Goal: Transaction & Acquisition: Subscribe to service/newsletter

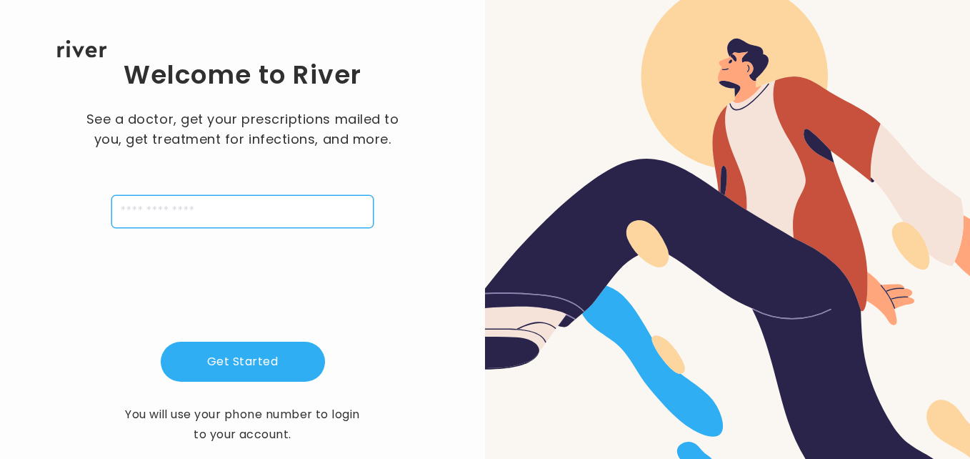
click at [165, 232] on div "Welcome to River See a doctor, get your prescriptions mailed to you, get treatm…" at bounding box center [242, 251] width 439 height 387
type input "**********"
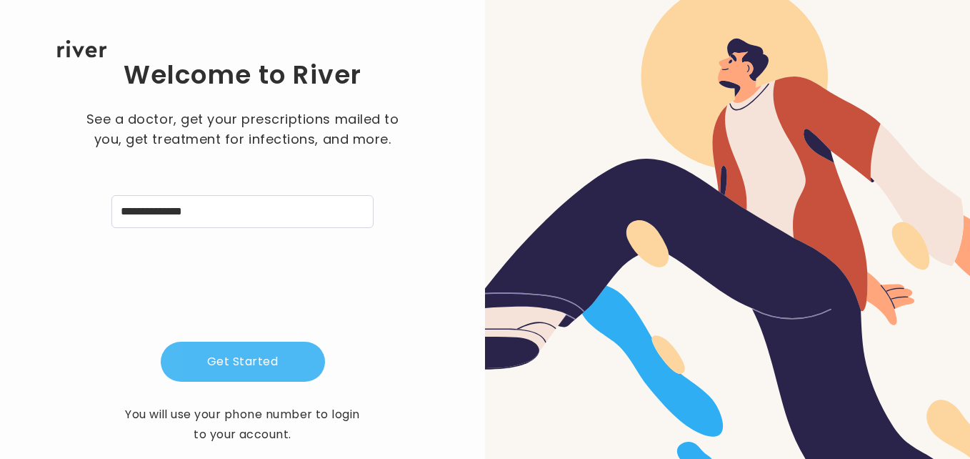
click at [236, 354] on button "Get Started" at bounding box center [243, 362] width 164 height 40
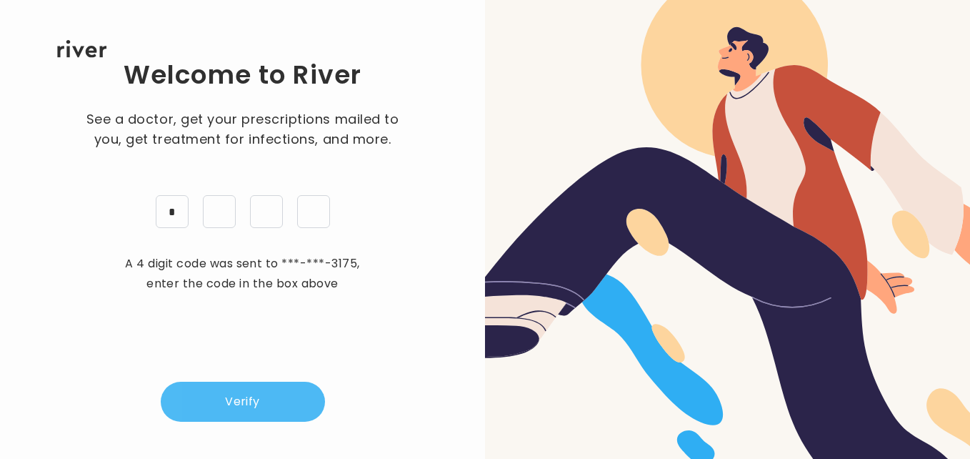
type input "*"
click at [246, 394] on button "Verify" at bounding box center [243, 402] width 164 height 40
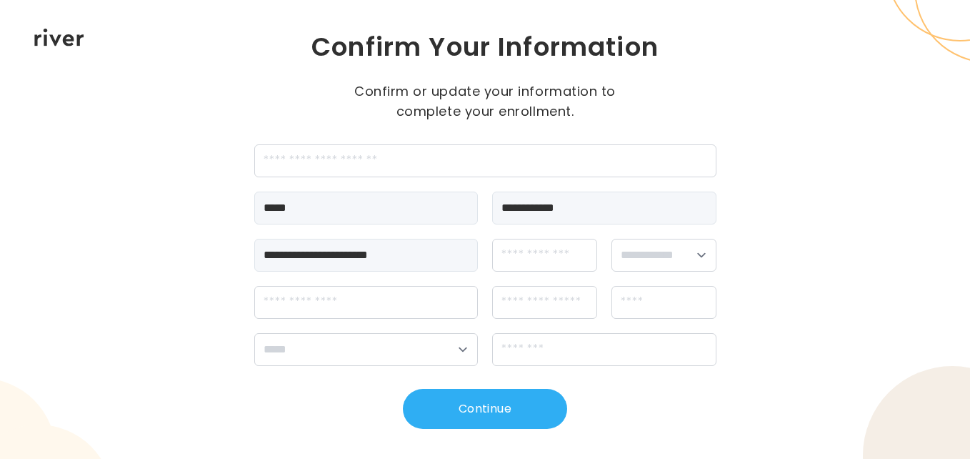
click at [232, 259] on div "**********" at bounding box center [485, 229] width 970 height 459
click at [529, 261] on input "dateOfBirth" at bounding box center [544, 255] width 105 height 33
type input "**********"
click at [654, 255] on select "**********" at bounding box center [664, 255] width 105 height 33
select select "****"
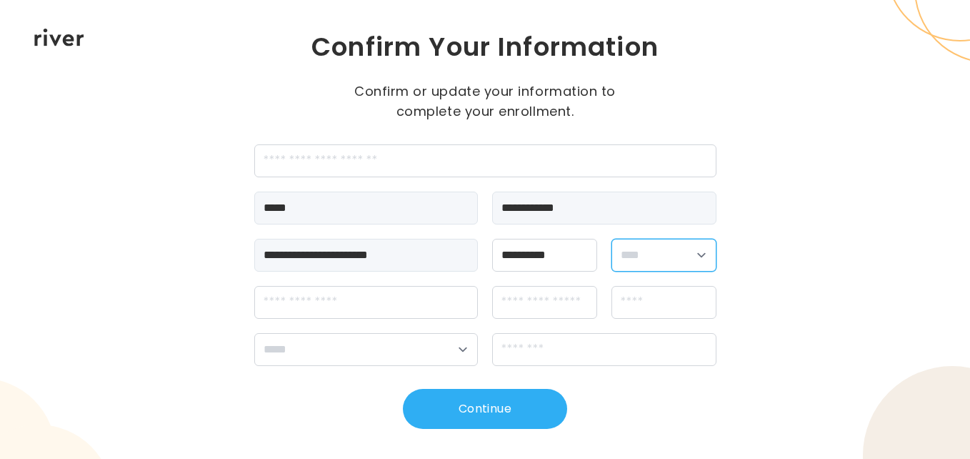
click at [612, 239] on select "**********" at bounding box center [664, 255] width 105 height 33
click at [227, 259] on div "**********" at bounding box center [485, 229] width 970 height 459
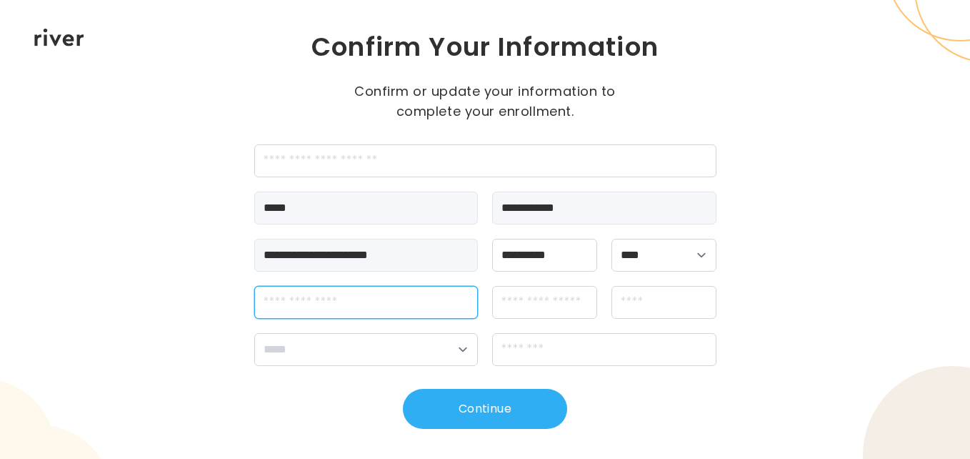
drag, startPoint x: 227, startPoint y: 259, endPoint x: 321, endPoint y: 317, distance: 110.4
click at [321, 317] on input "streetAddress" at bounding box center [366, 302] width 224 height 33
click at [277, 306] on input "streetAddress" at bounding box center [366, 302] width 224 height 33
type input "**********"
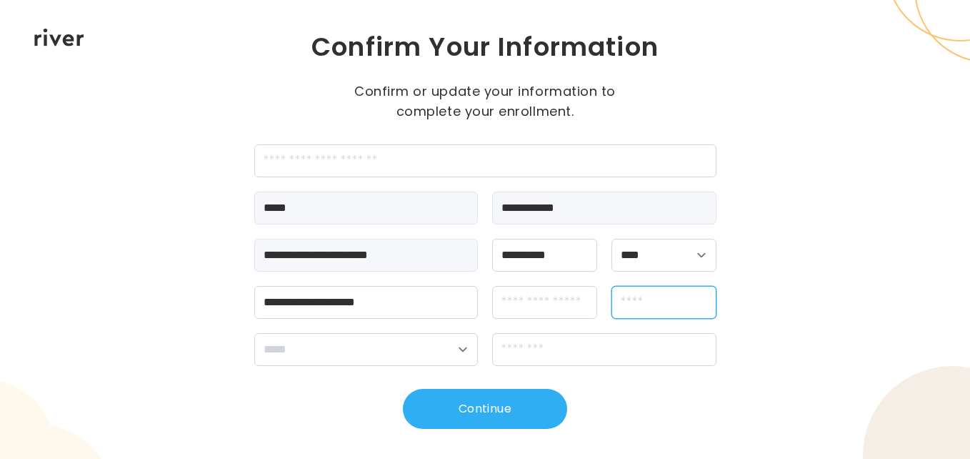
type input "**********"
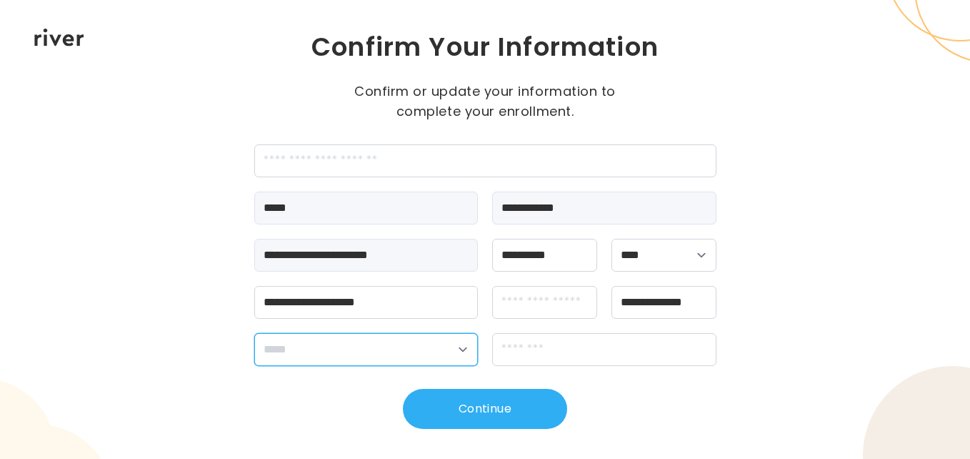
select select "**"
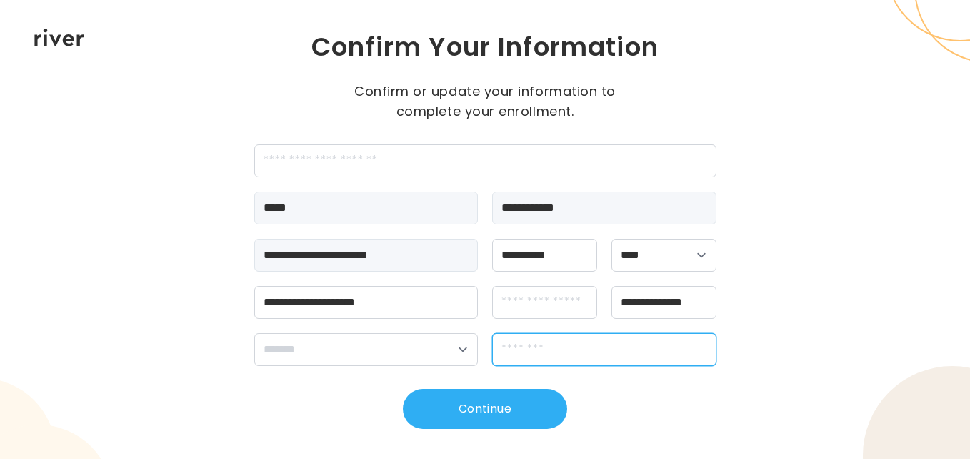
type input "*****"
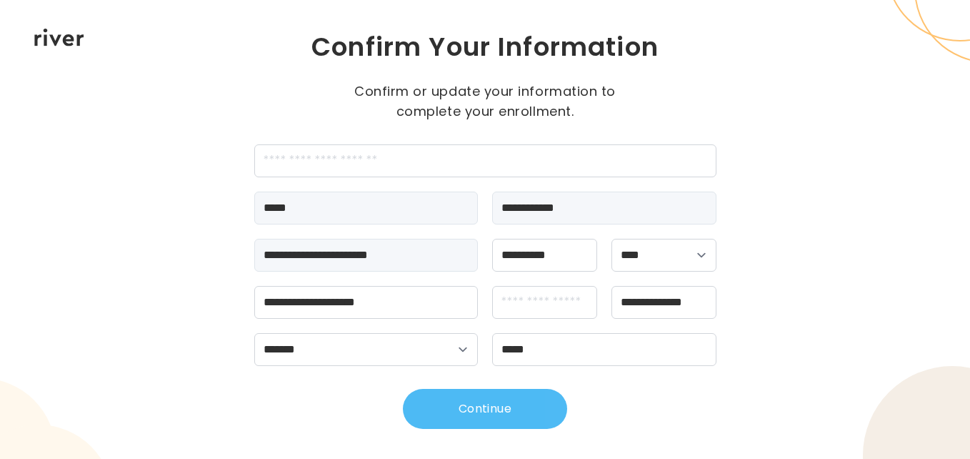
click at [487, 413] on button "Continue" at bounding box center [485, 409] width 164 height 40
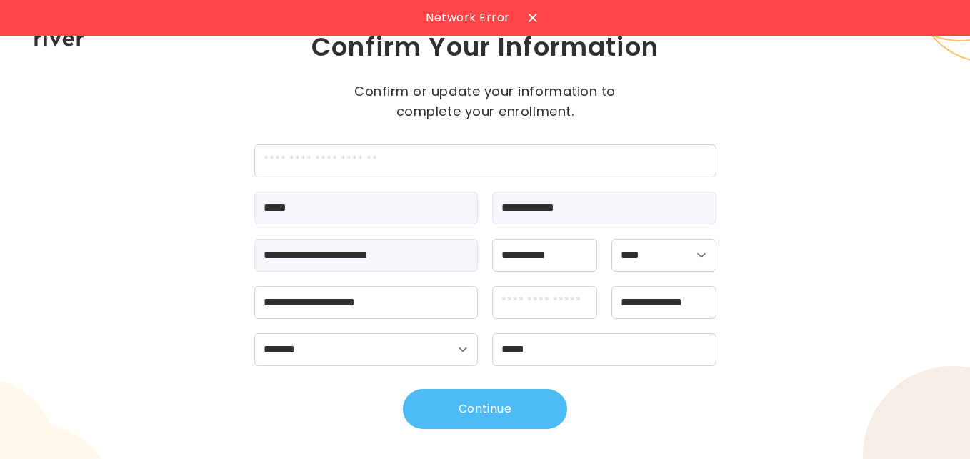
click at [524, 397] on button "Continue" at bounding box center [485, 409] width 164 height 40
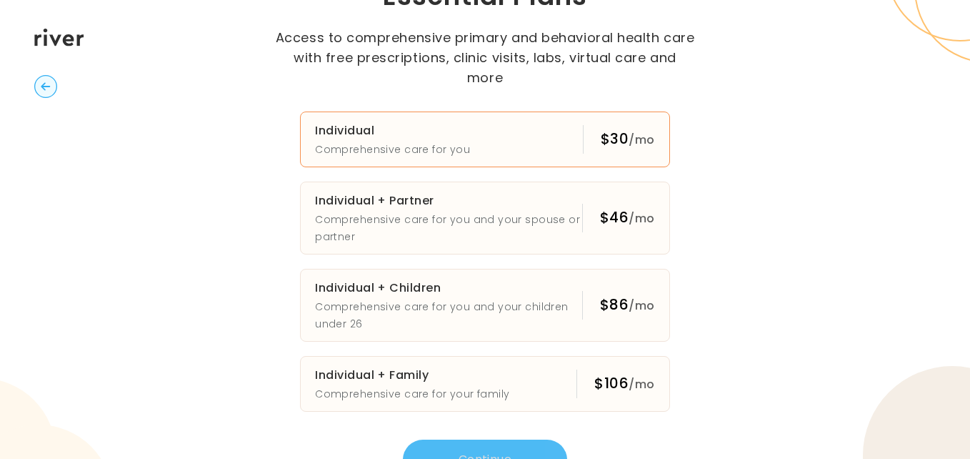
click at [521, 126] on button "Individual Comprehensive care for you $30 /mo" at bounding box center [485, 139] width 370 height 56
click at [522, 445] on button "Continue" at bounding box center [485, 459] width 164 height 40
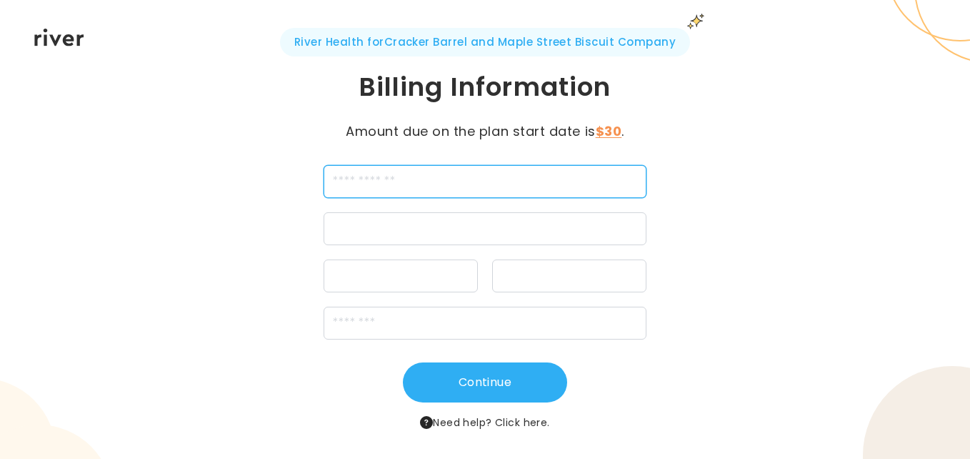
click at [536, 181] on input "cardName" at bounding box center [486, 181] width 324 height 33
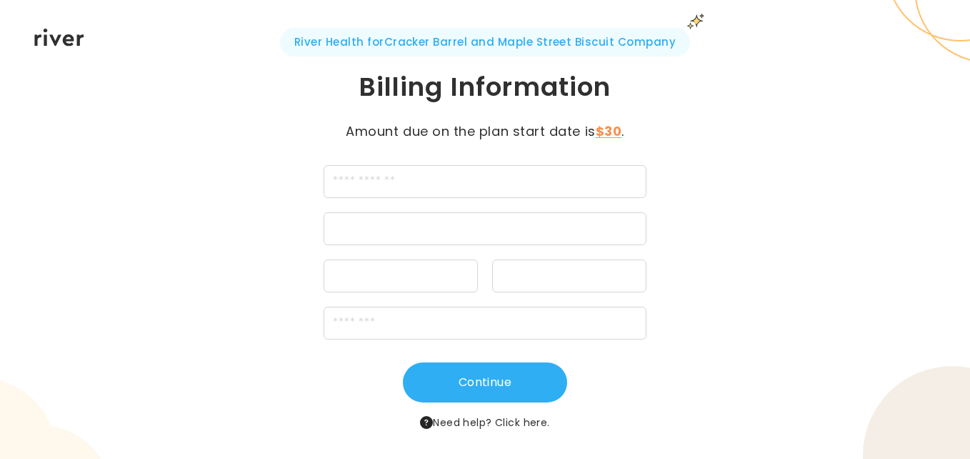
click at [726, 254] on div "River Health for Cracker Barrel and Maple Street Biscuit Company Billing Inform…" at bounding box center [485, 229] width 970 height 459
click at [560, 177] on input "cardName" at bounding box center [486, 181] width 324 height 33
click at [559, 176] on input "cardName" at bounding box center [486, 181] width 324 height 33
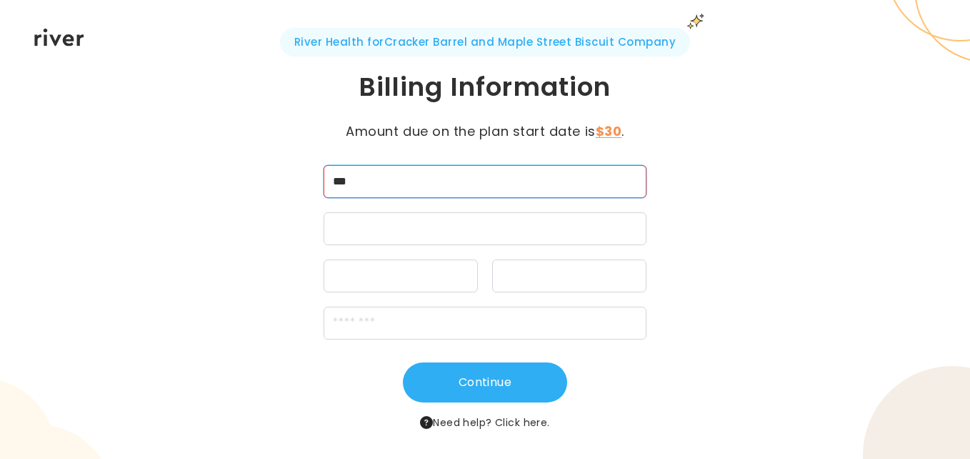
click at [576, 179] on input "***" at bounding box center [486, 181] width 324 height 33
type input "**********"
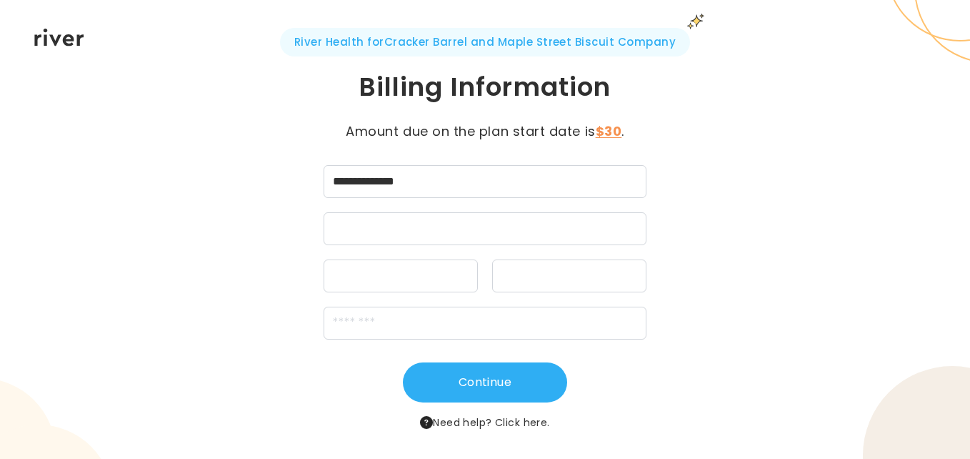
click at [837, 395] on div "**********" at bounding box center [485, 229] width 970 height 459
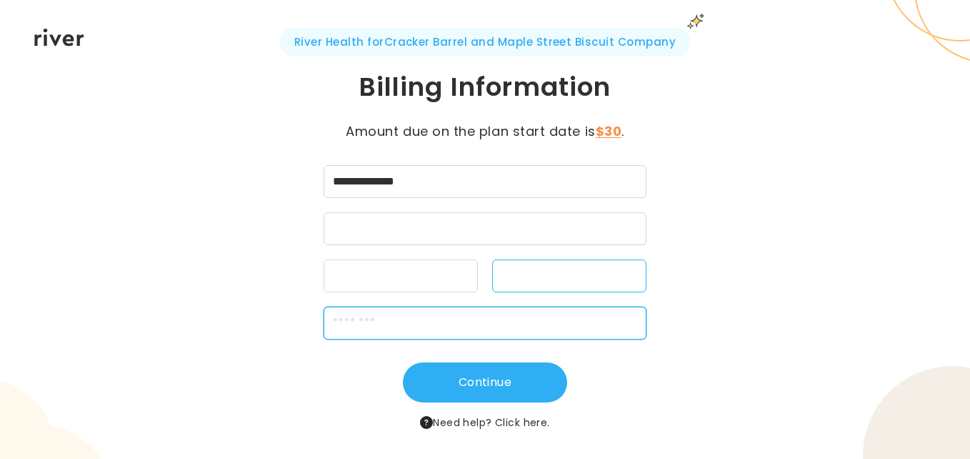
click at [495, 317] on input "zipCode" at bounding box center [486, 323] width 324 height 33
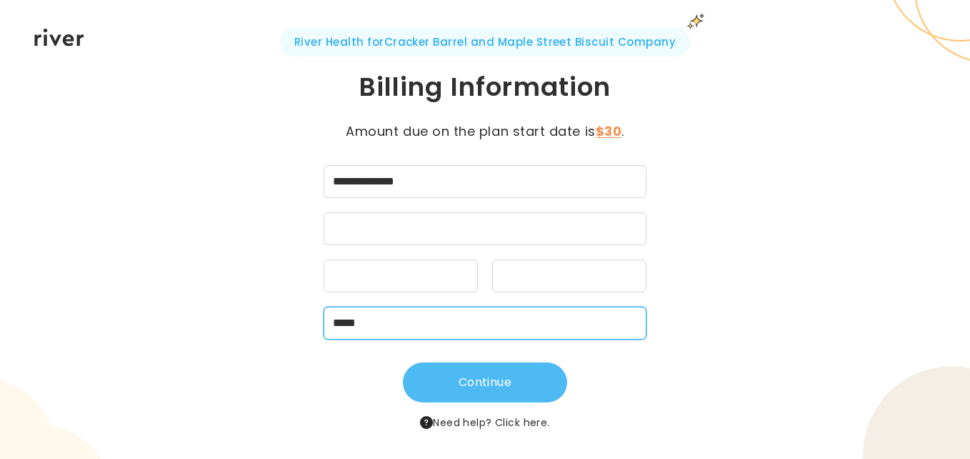
type input "*****"
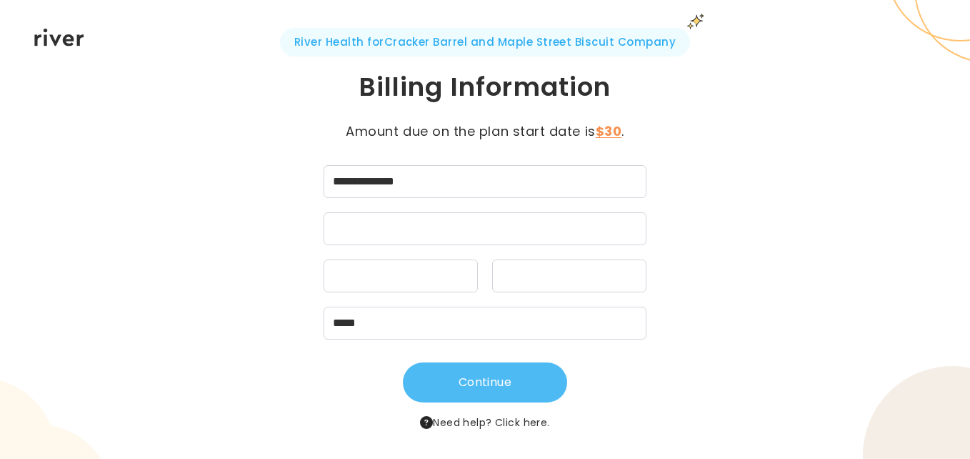
click at [489, 386] on button "Continue" at bounding box center [485, 382] width 164 height 40
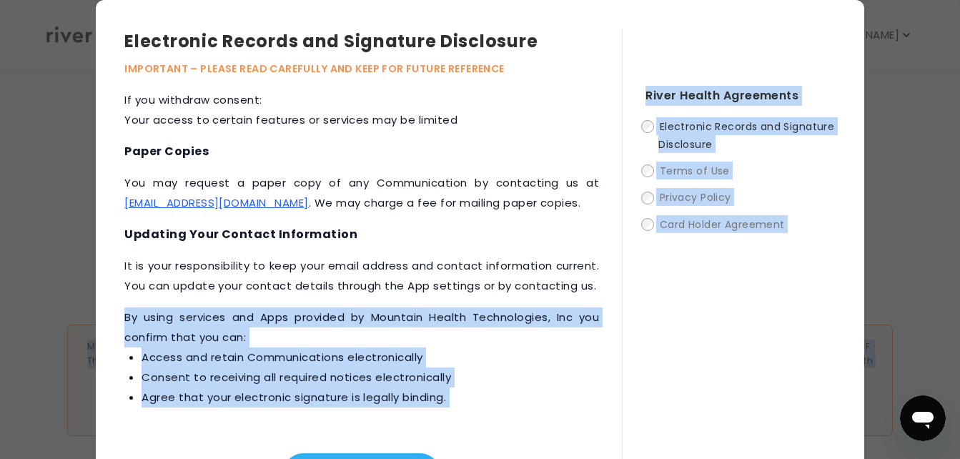
scroll to position [57, 0]
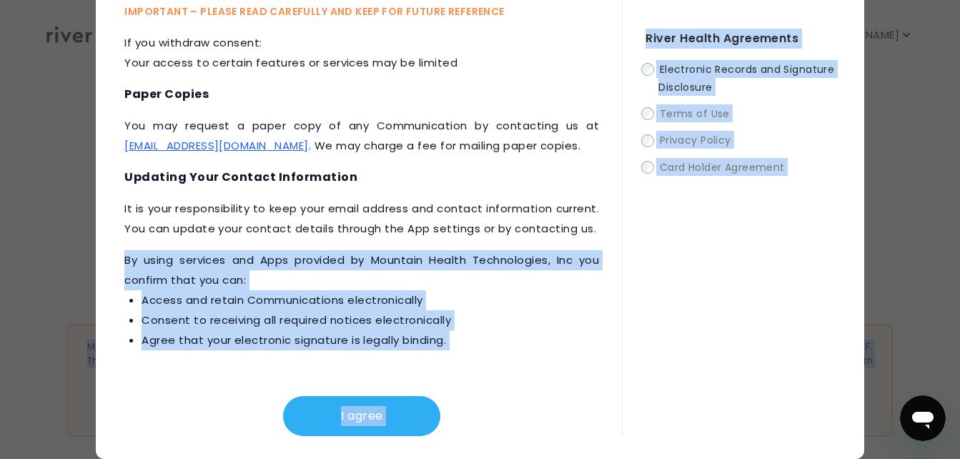
drag, startPoint x: 424, startPoint y: 295, endPoint x: 448, endPoint y: 412, distance: 119.5
click at [448, 412] on div "This Electronic Records and Signature Disclosure (“Disclosure”) applies to all …" at bounding box center [372, 235] width 497 height 402
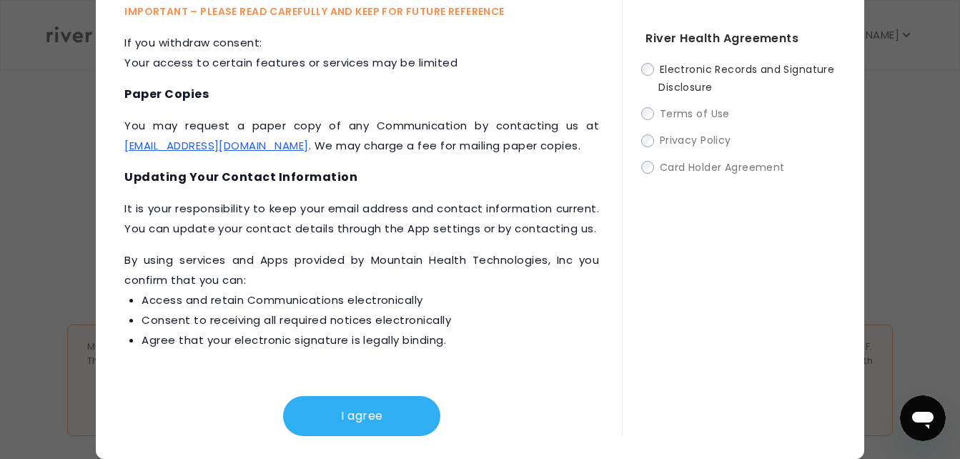
click at [704, 392] on div "River Health Agreements Electronic Records and Signature Disclosure Terms of Us…" at bounding box center [728, 203] width 213 height 464
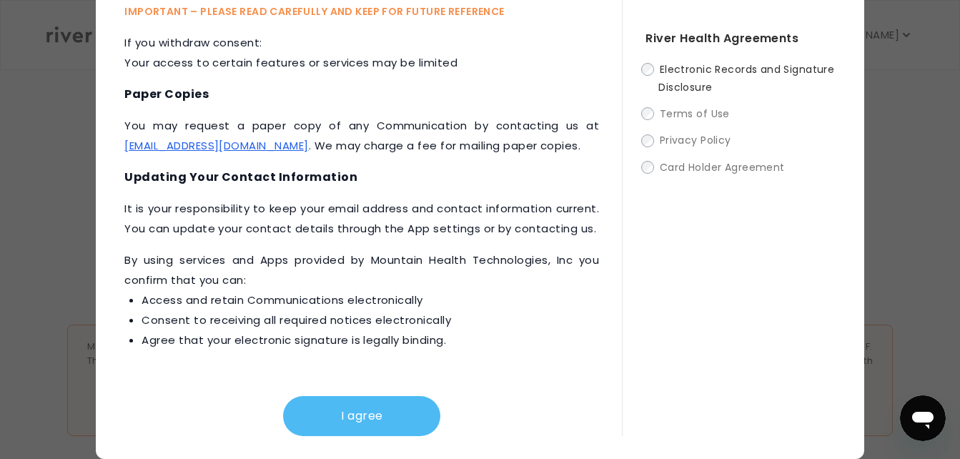
click at [363, 425] on button "I agree" at bounding box center [361, 416] width 157 height 40
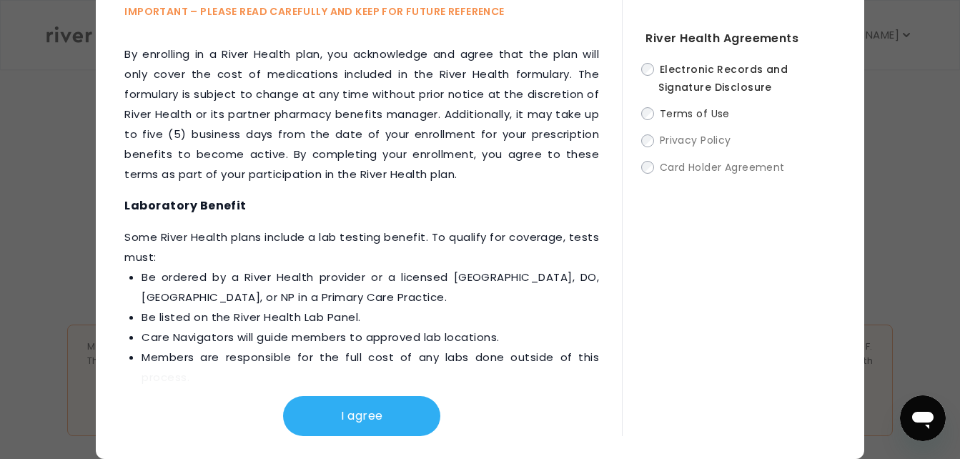
scroll to position [2259, 0]
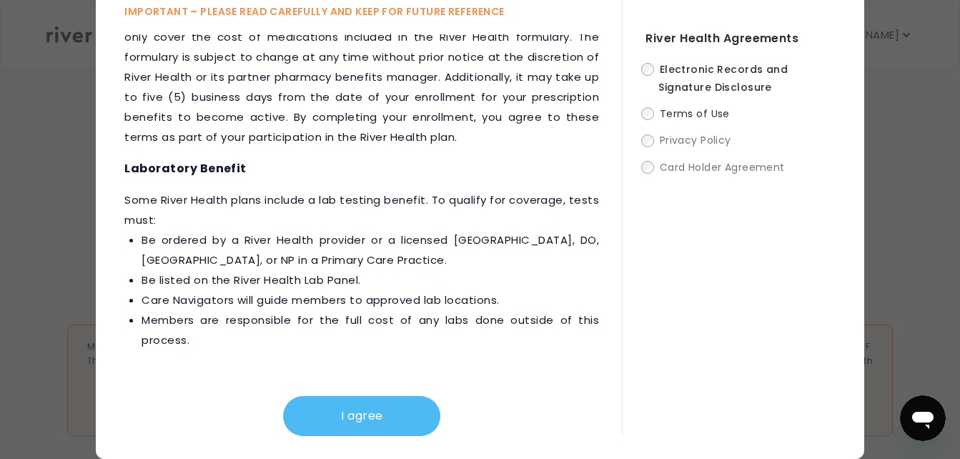
click at [404, 421] on button "I agree" at bounding box center [361, 416] width 157 height 40
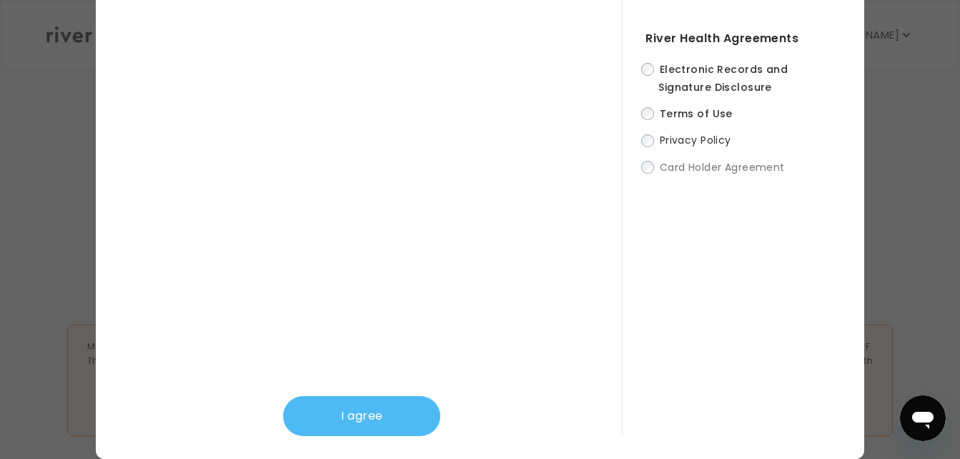
click at [398, 406] on button "I agree" at bounding box center [361, 416] width 157 height 40
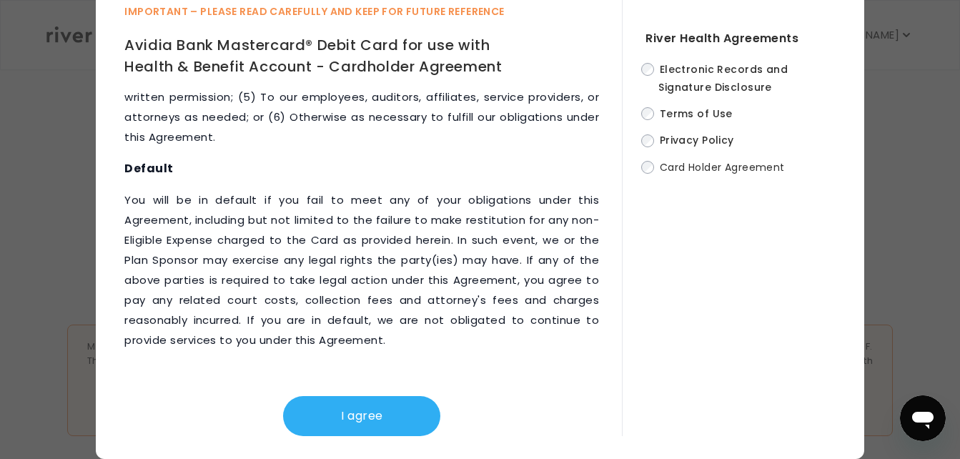
scroll to position [8232, 0]
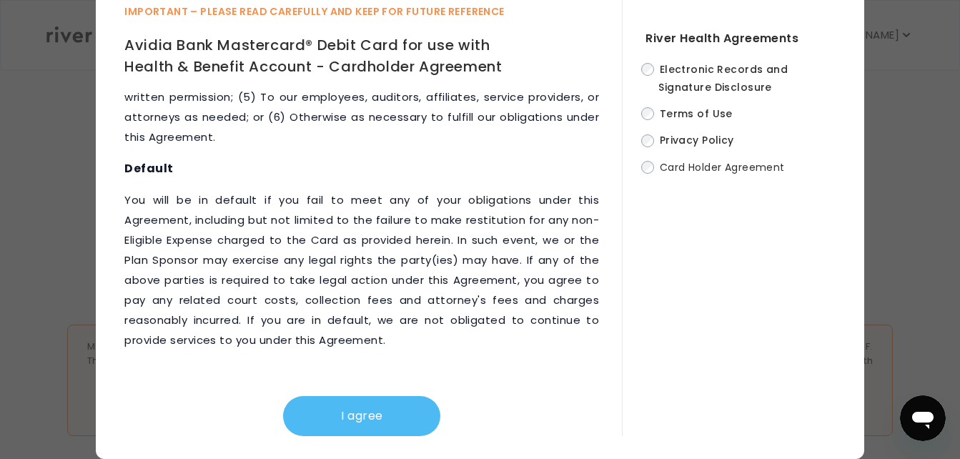
click at [404, 416] on button "I agree" at bounding box center [361, 416] width 157 height 40
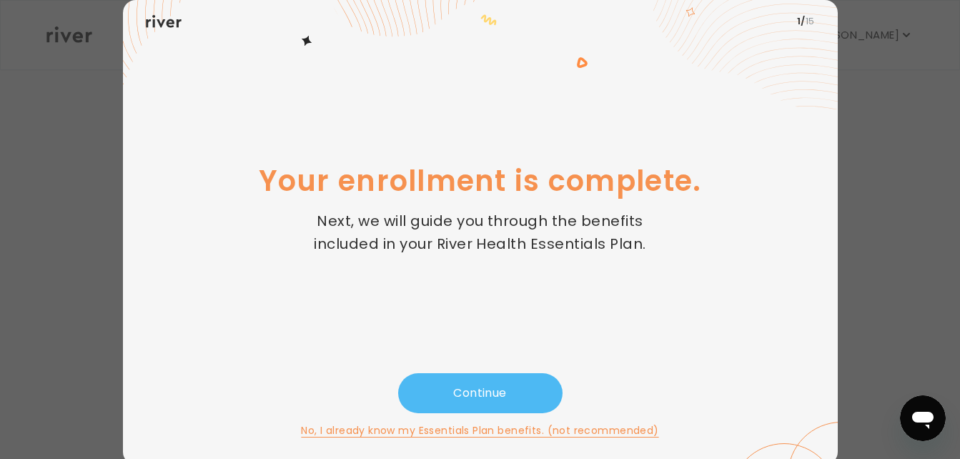
click at [472, 397] on button "Continue" at bounding box center [480, 393] width 164 height 40
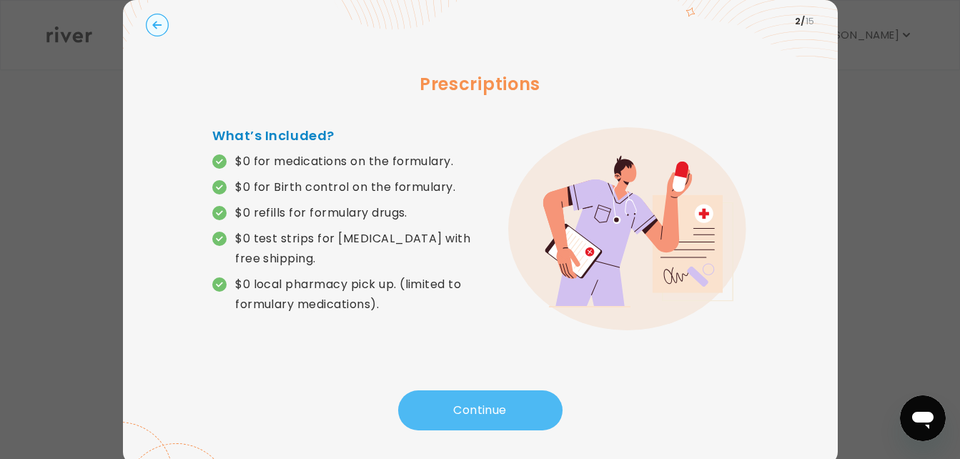
click at [462, 411] on button "Continue" at bounding box center [480, 410] width 164 height 40
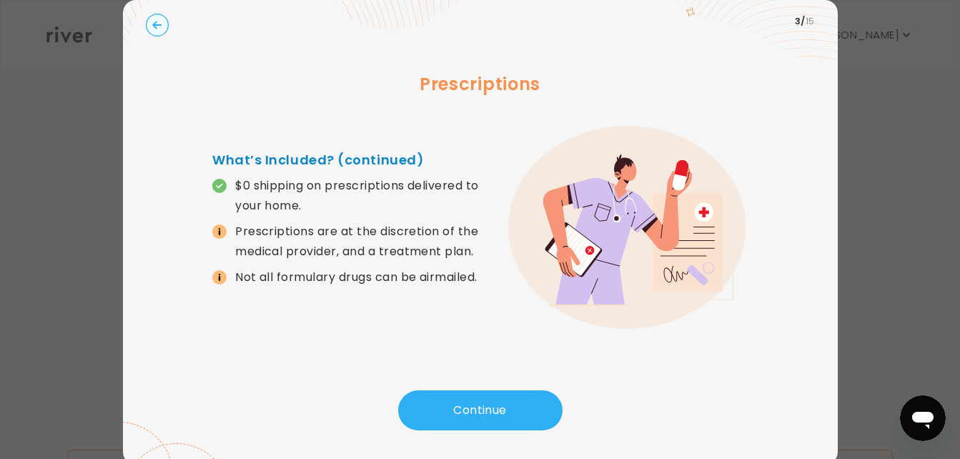
scroll to position [620, 0]
drag, startPoint x: 765, startPoint y: 272, endPoint x: 769, endPoint y: 347, distance: 75.9
click at [769, 347] on div "Prescriptions What’s Included? (continued) $0 shipping on prescriptions deliver…" at bounding box center [480, 216] width 669 height 347
click at [274, 339] on div "Prescriptions What’s Included? (continued) $0 shipping on prescriptions deliver…" at bounding box center [480, 216] width 669 height 347
click at [152, 31] on circle "button" at bounding box center [157, 25] width 22 height 22
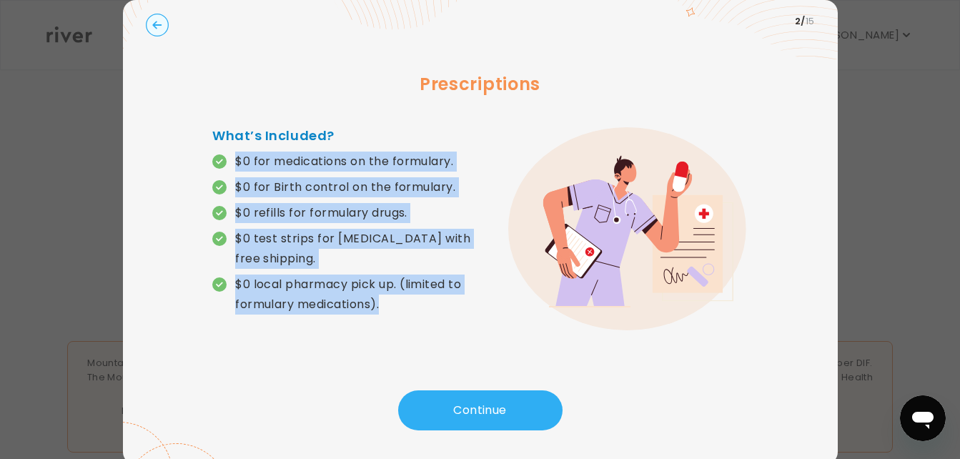
drag, startPoint x: 332, startPoint y: 119, endPoint x: 409, endPoint y: 307, distance: 203.1
click at [409, 307] on div "Prescriptions What’s Included? $0 for medications on the formulary. $0 for Birt…" at bounding box center [480, 216] width 669 height 347
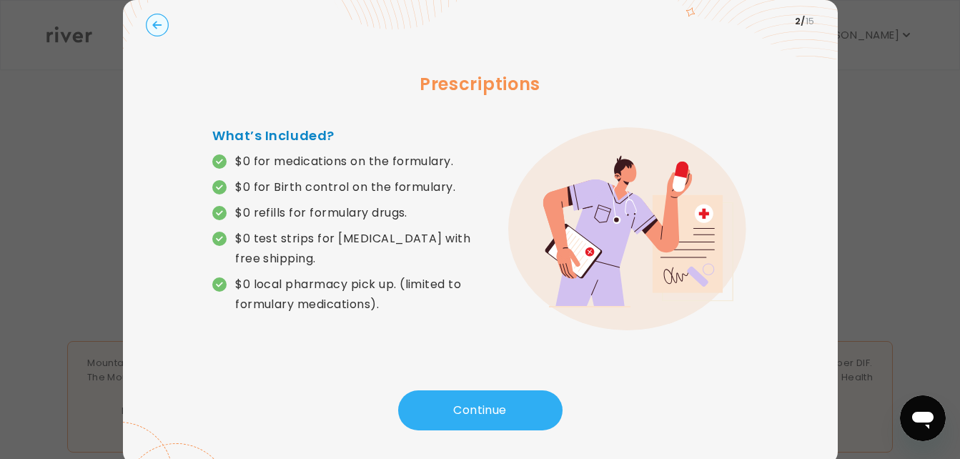
click at [795, 133] on div "Prescriptions What’s Included? $0 for medications on the formulary. $0 for Birt…" at bounding box center [480, 216] width 669 height 347
click at [500, 414] on button "Continue" at bounding box center [480, 410] width 164 height 40
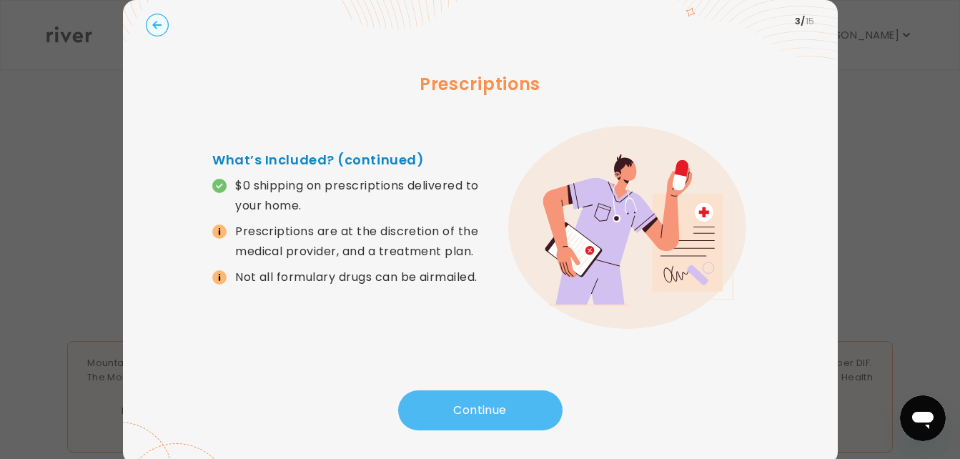
click at [500, 414] on button "Continue" at bounding box center [480, 410] width 164 height 40
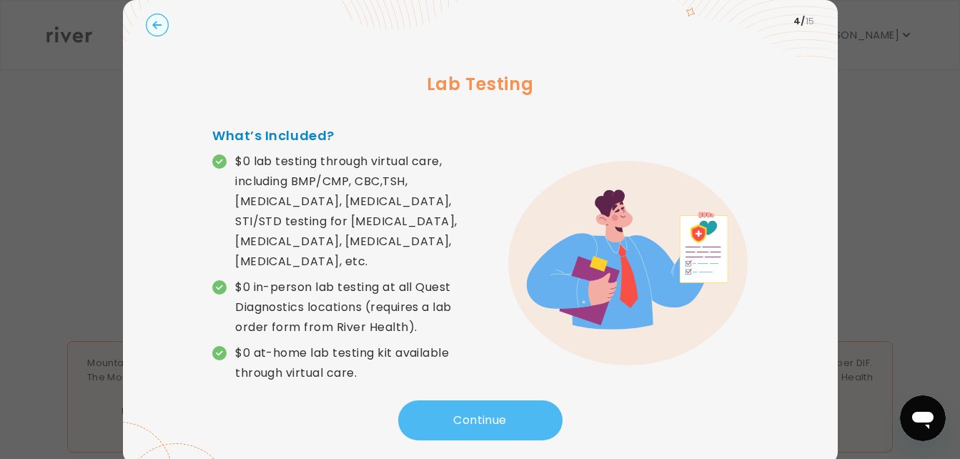
click at [500, 414] on button "Continue" at bounding box center [480, 420] width 164 height 40
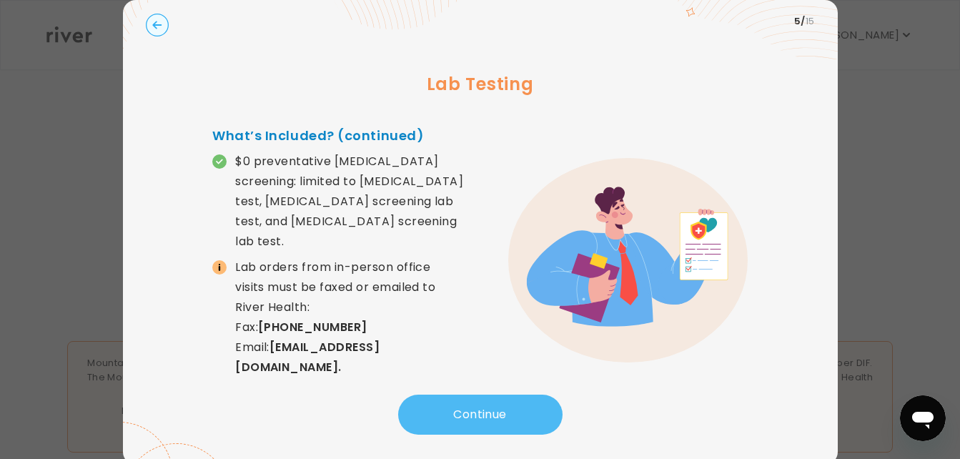
click at [500, 414] on button "Continue" at bounding box center [480, 414] width 164 height 40
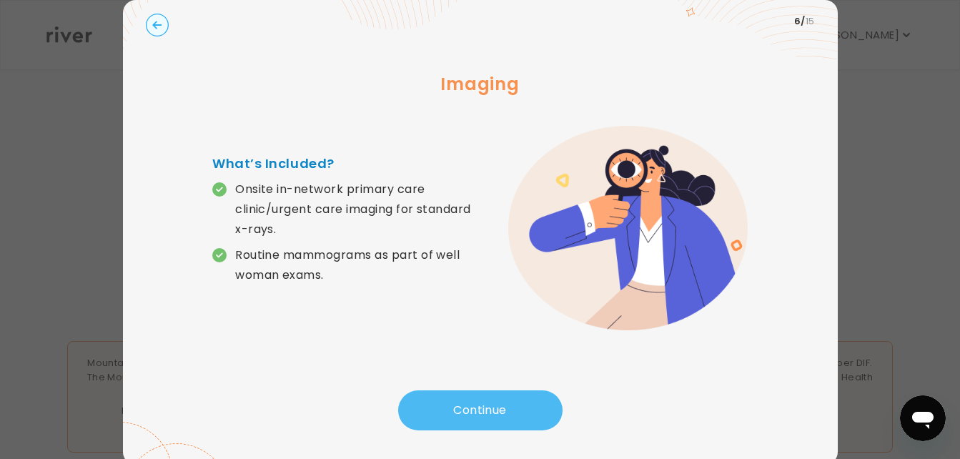
click at [500, 414] on button "Continue" at bounding box center [480, 410] width 164 height 40
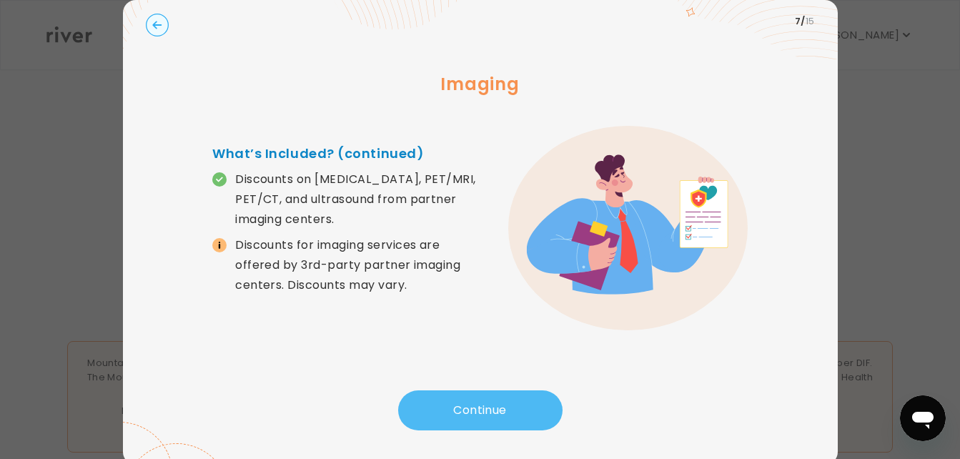
click at [500, 414] on button "Continue" at bounding box center [480, 410] width 164 height 40
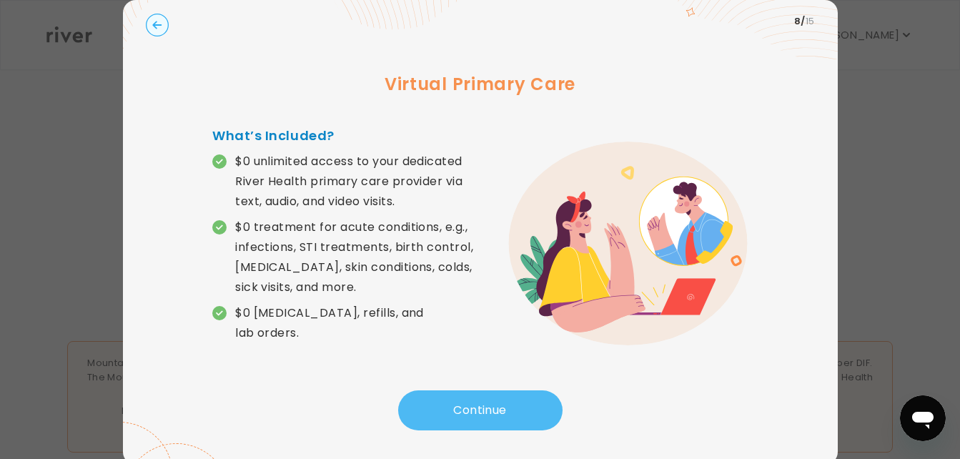
click at [500, 414] on button "Continue" at bounding box center [480, 410] width 164 height 40
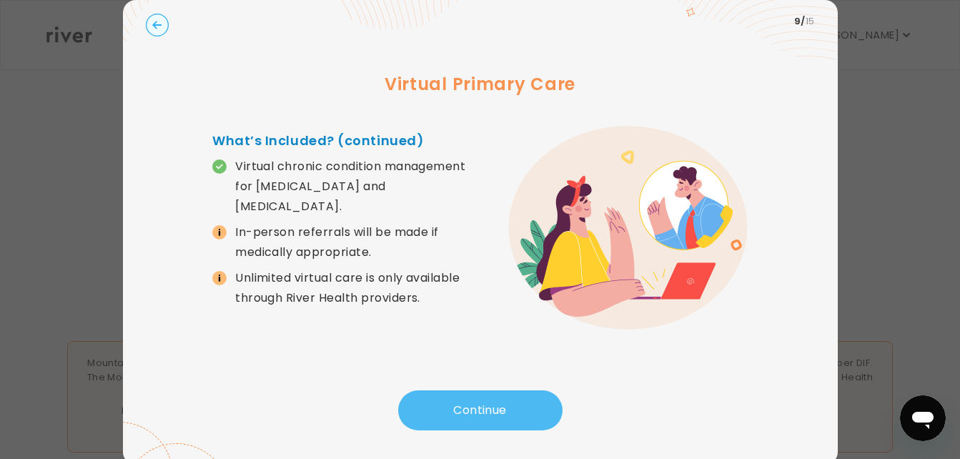
click at [500, 414] on button "Continue" at bounding box center [480, 410] width 164 height 40
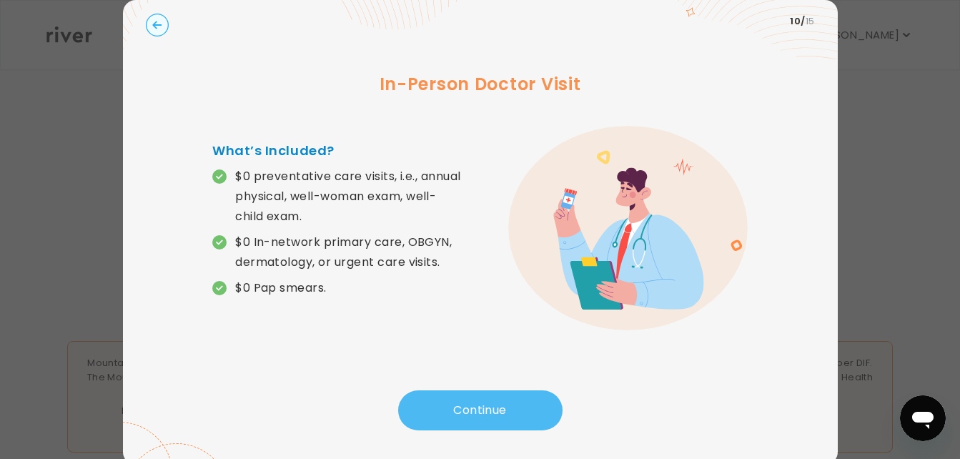
click at [500, 414] on button "Continue" at bounding box center [480, 410] width 164 height 40
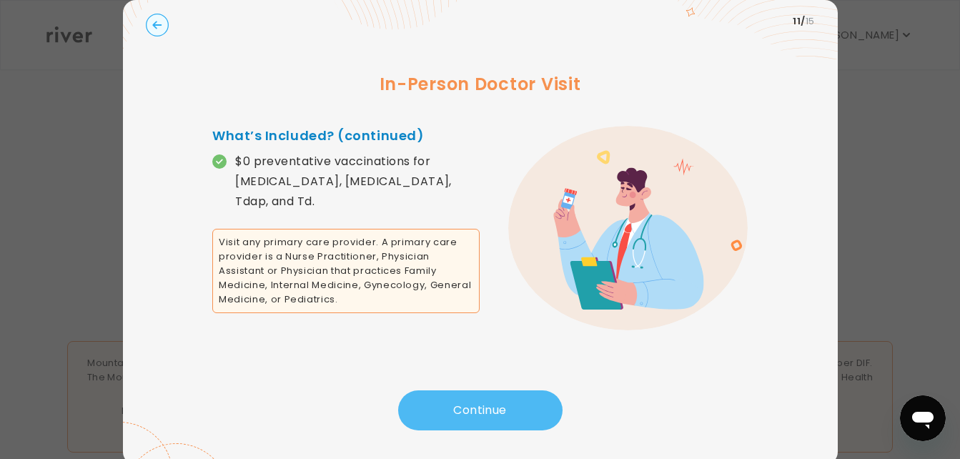
click at [500, 414] on button "Continue" at bounding box center [480, 410] width 164 height 40
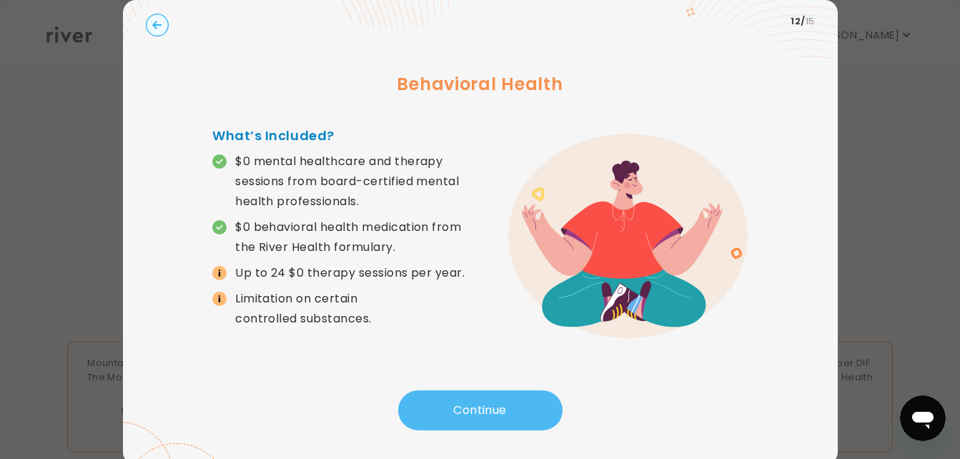
click at [500, 414] on button "Continue" at bounding box center [480, 410] width 164 height 40
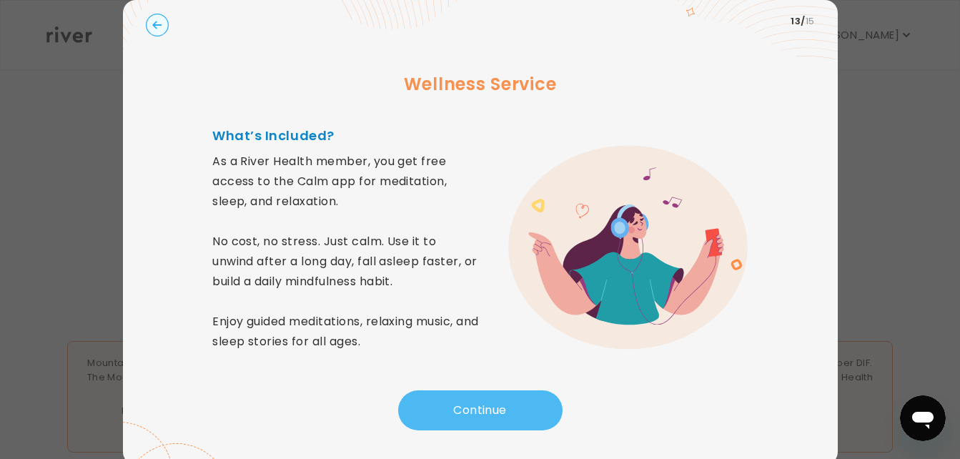
click at [500, 414] on button "Continue" at bounding box center [480, 410] width 164 height 40
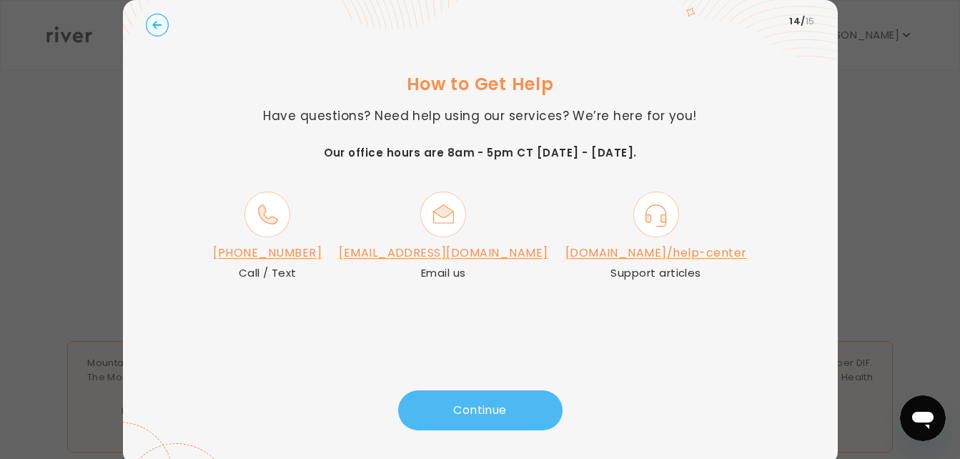
click at [500, 414] on button "Continue" at bounding box center [480, 410] width 164 height 40
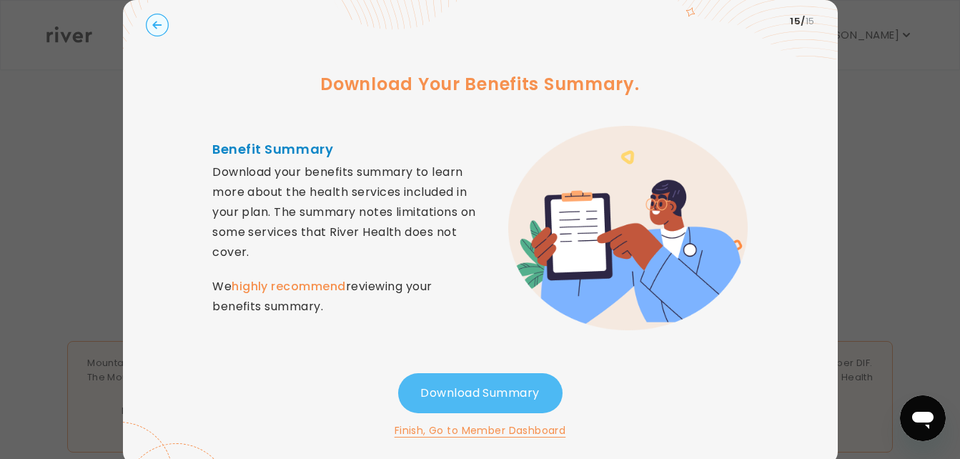
click at [499, 407] on button "Download Summary" at bounding box center [480, 393] width 164 height 40
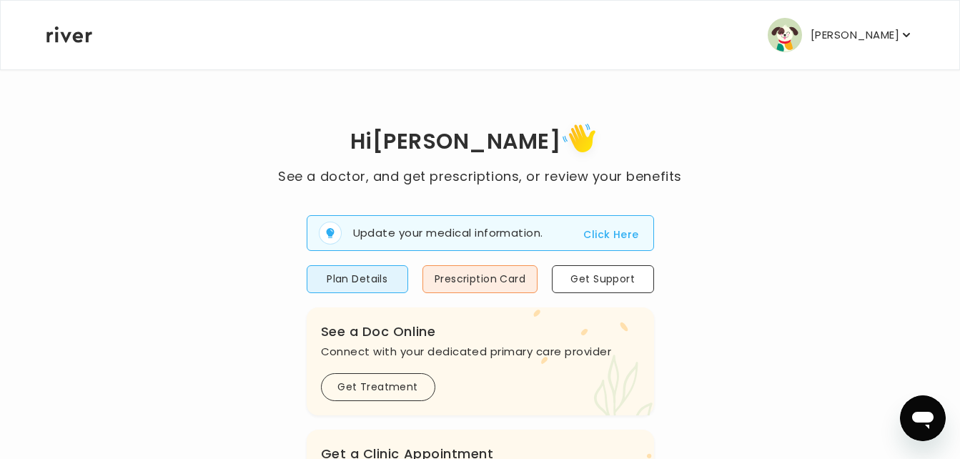
click at [598, 235] on button "Click Here" at bounding box center [610, 234] width 55 height 17
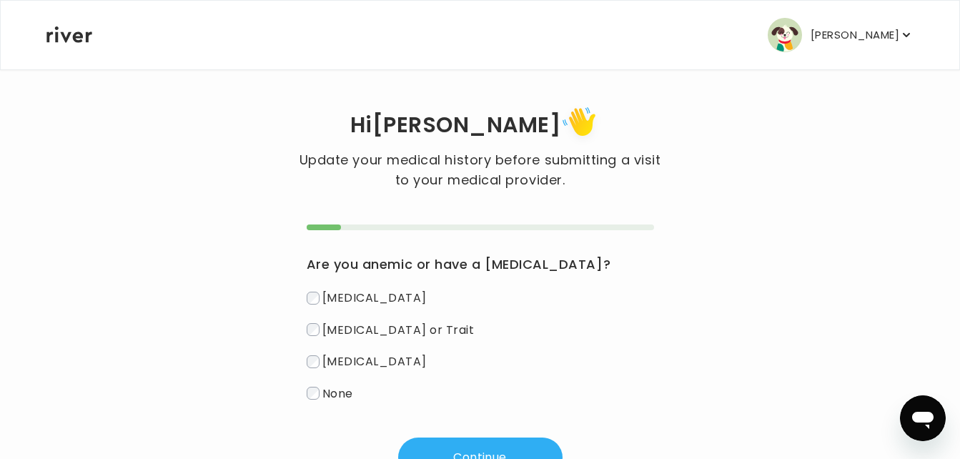
scroll to position [65, 0]
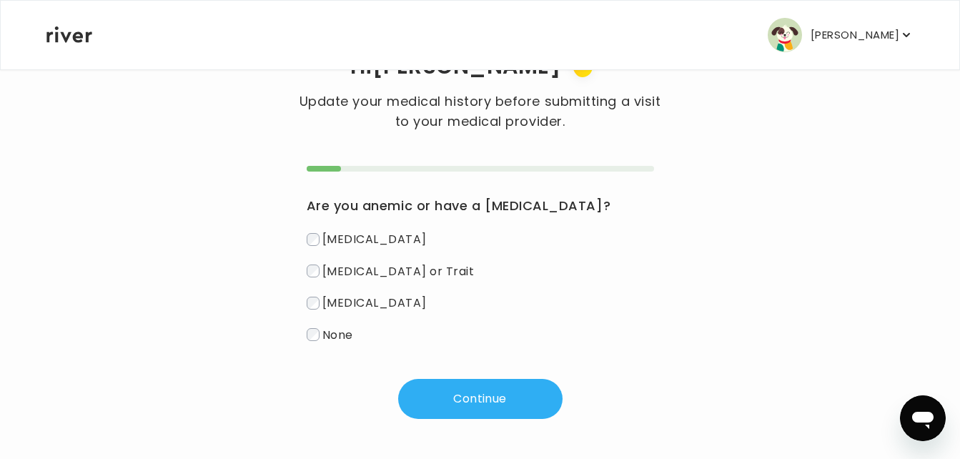
click at [332, 331] on span "None" at bounding box center [337, 334] width 31 height 16
click at [474, 397] on button "Continue" at bounding box center [480, 399] width 164 height 40
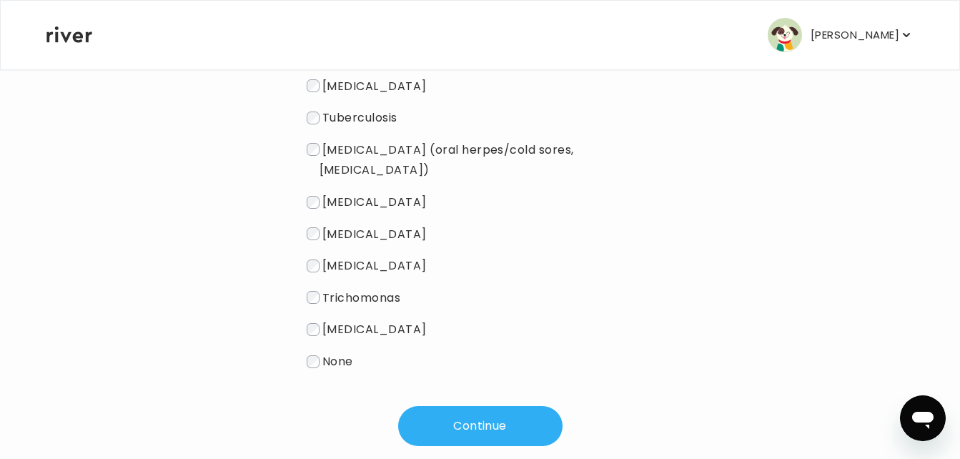
scroll to position [277, 0]
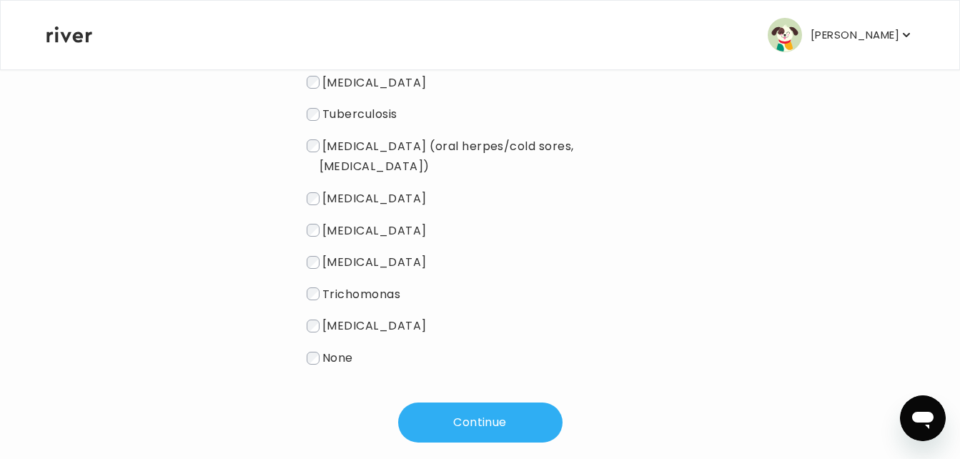
click at [340, 349] on span "None" at bounding box center [337, 357] width 31 height 16
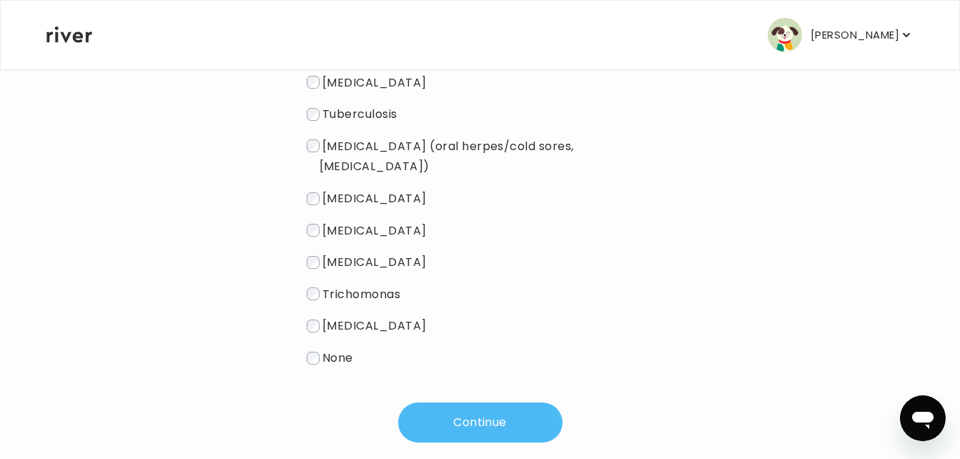
click at [467, 402] on button "Continue" at bounding box center [480, 422] width 164 height 40
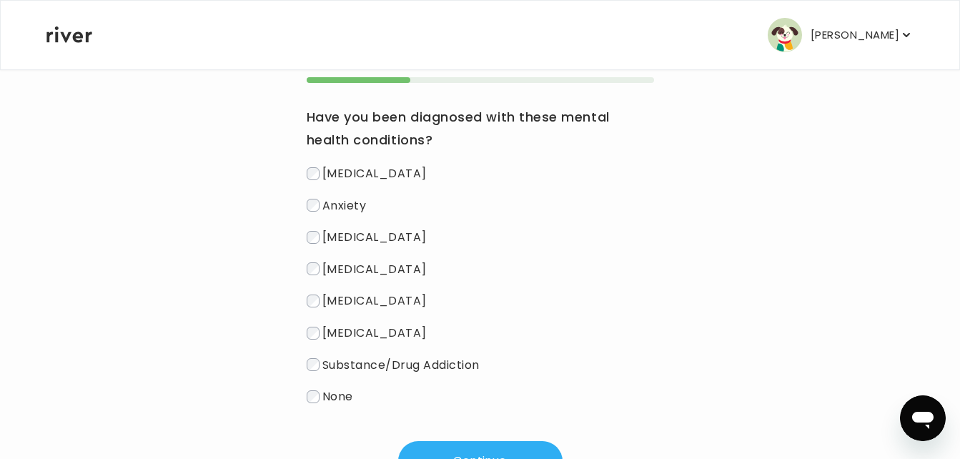
scroll to position [142, 0]
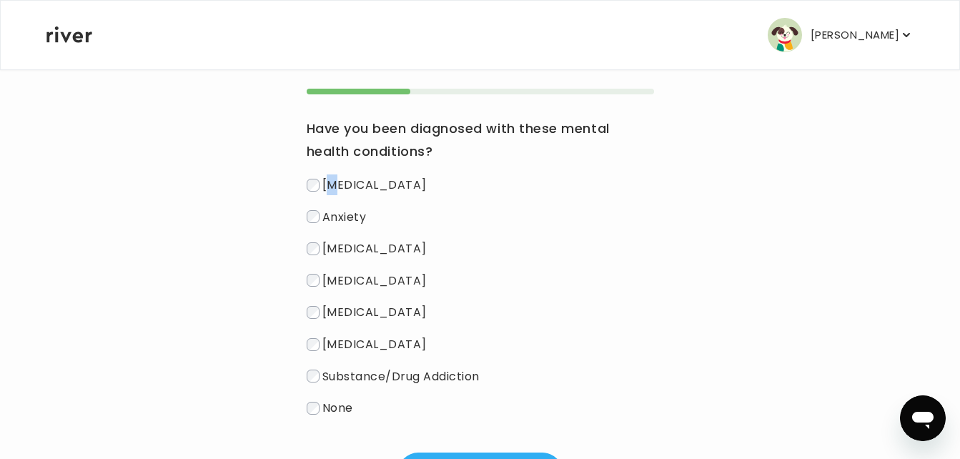
click at [335, 187] on span "[MEDICAL_DATA]" at bounding box center [374, 184] width 104 height 16
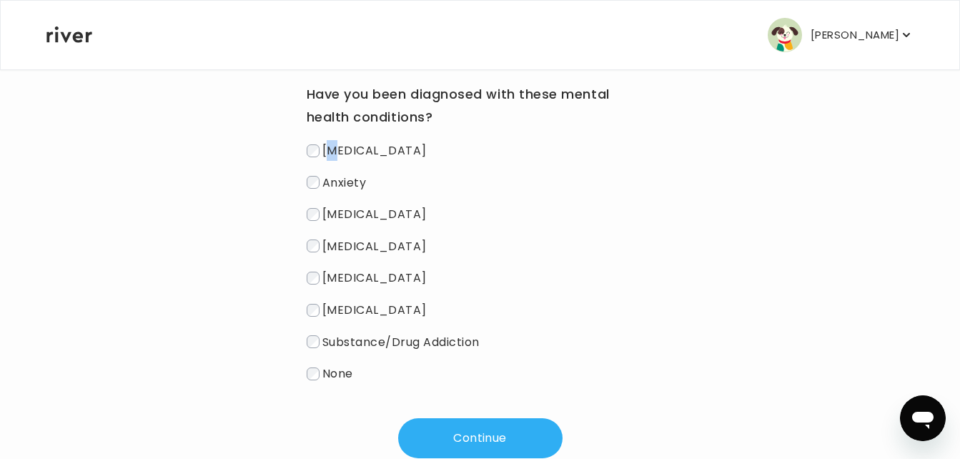
scroll to position [216, 0]
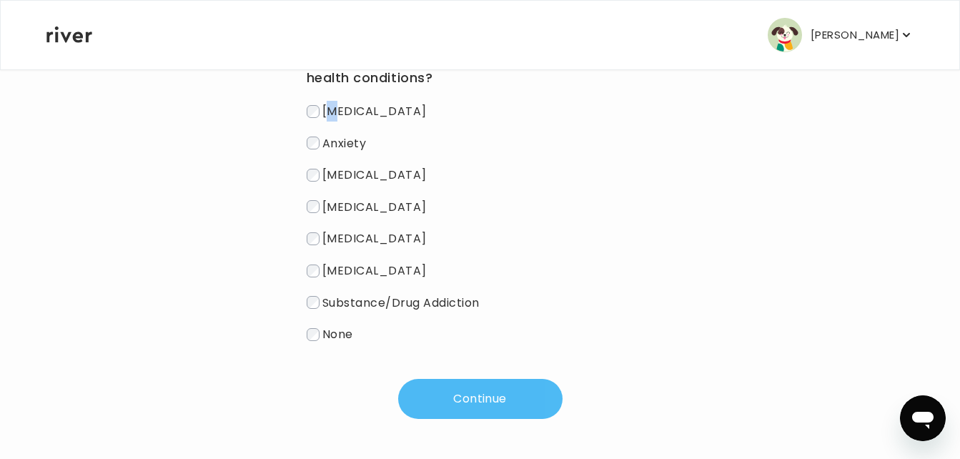
click at [505, 400] on button "Continue" at bounding box center [480, 399] width 164 height 40
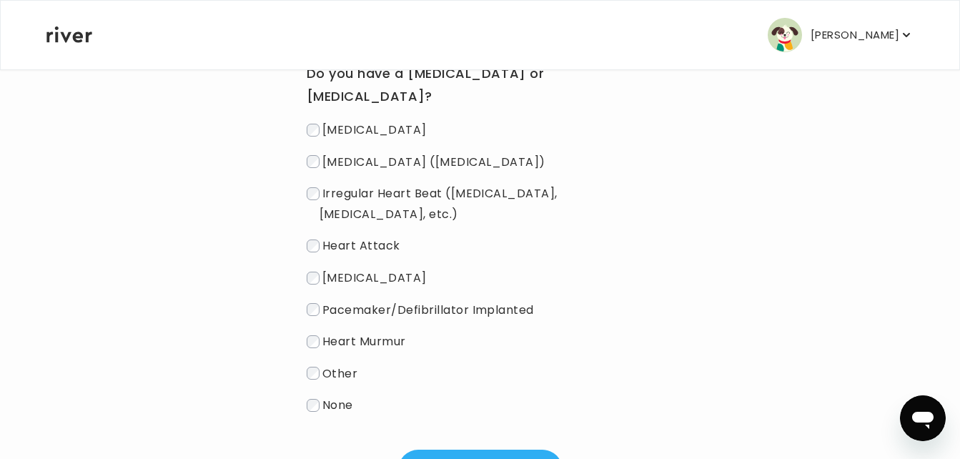
scroll to position [194, 0]
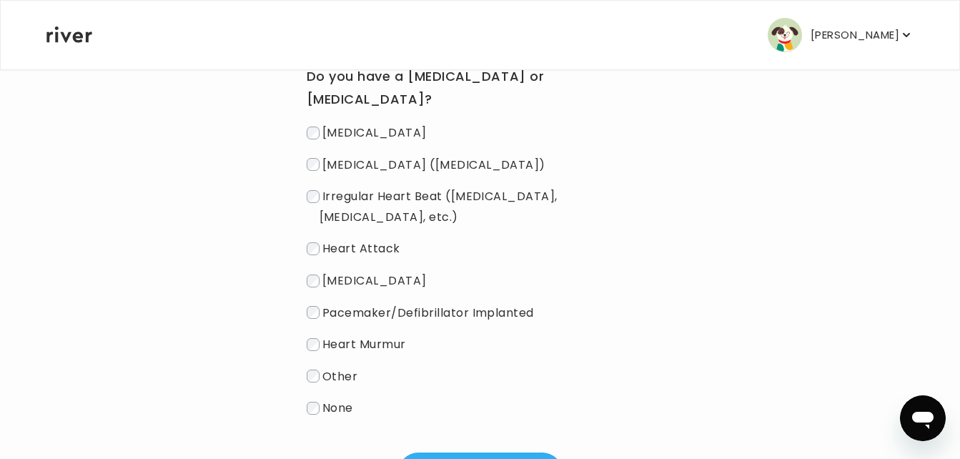
click at [355, 397] on label "None" at bounding box center [480, 407] width 347 height 21
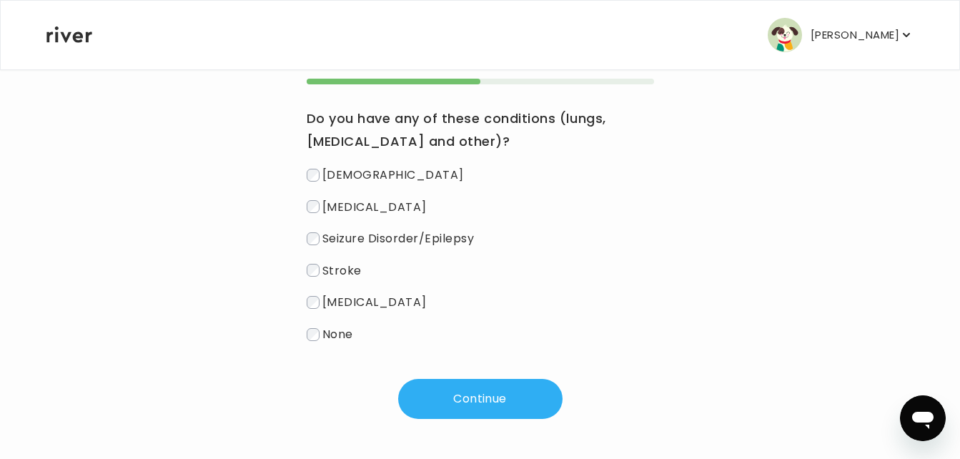
click at [358, 339] on label "None" at bounding box center [480, 334] width 347 height 21
click at [481, 400] on button "Continue" at bounding box center [480, 399] width 164 height 40
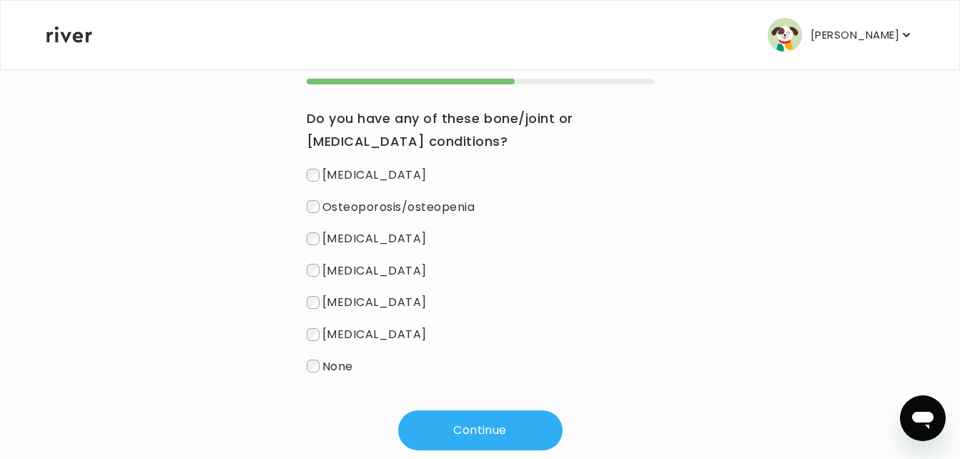
click at [353, 372] on span "None" at bounding box center [337, 365] width 31 height 16
click at [446, 418] on button "Continue" at bounding box center [480, 430] width 164 height 40
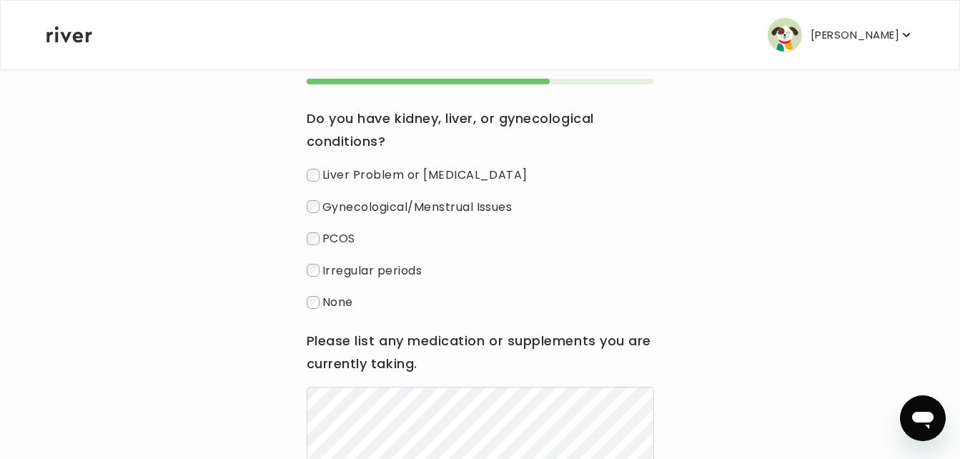
click at [357, 295] on label "None" at bounding box center [480, 302] width 347 height 21
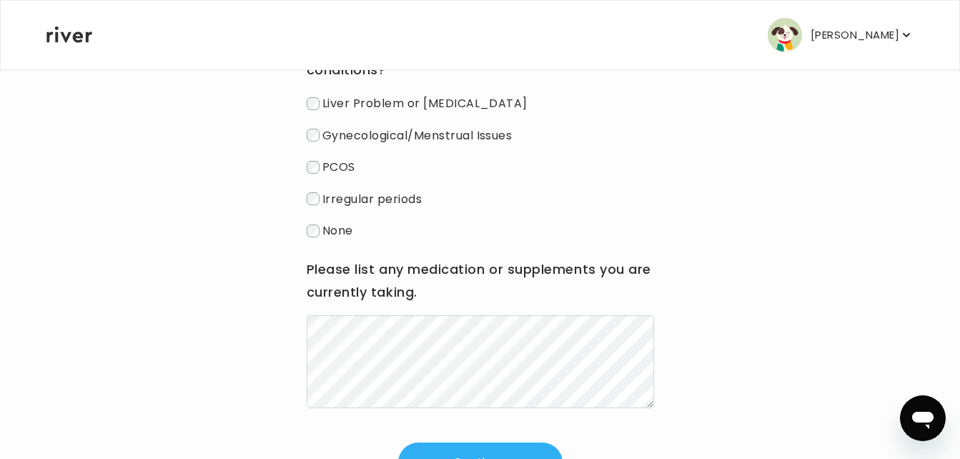
scroll to position [287, 0]
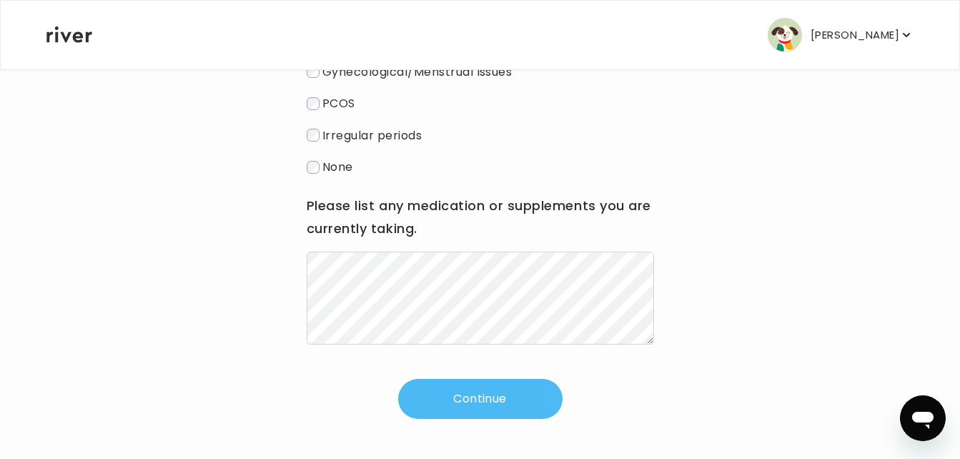
click at [515, 402] on button "Continue" at bounding box center [480, 399] width 164 height 40
click at [507, 406] on button "Continue" at bounding box center [480, 399] width 164 height 40
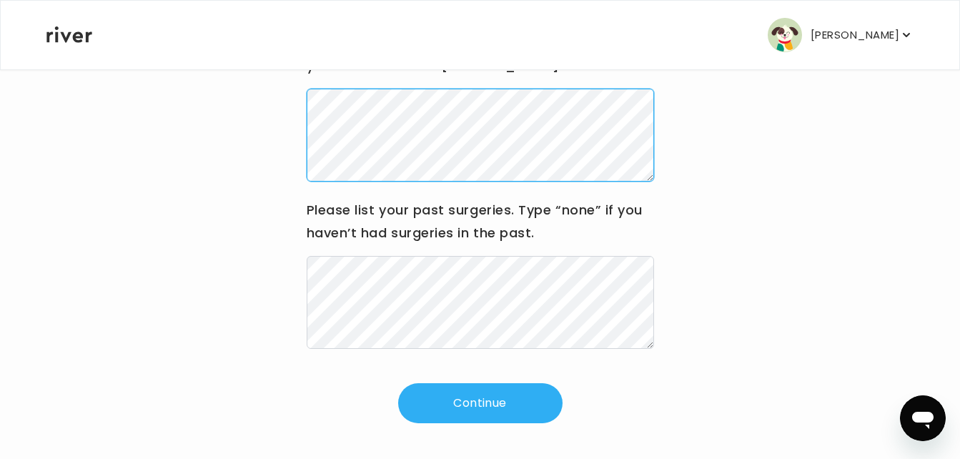
scroll to position [230, 0]
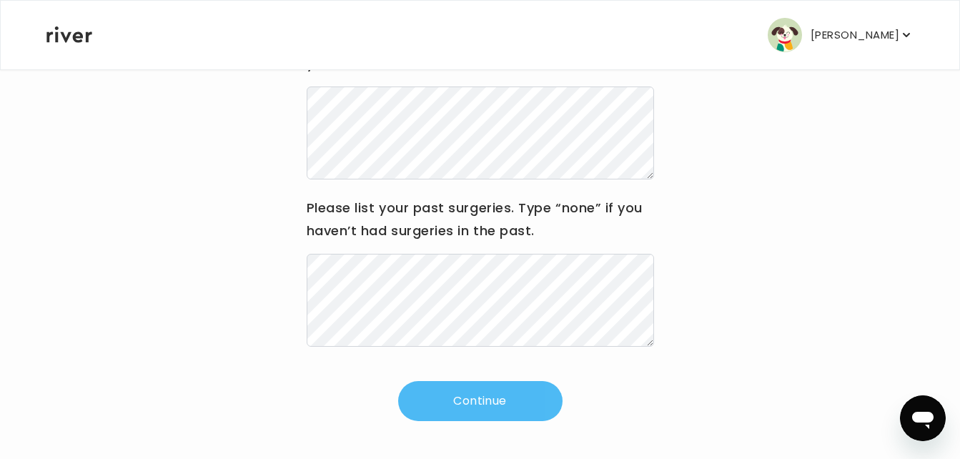
click at [463, 402] on button "Continue" at bounding box center [480, 401] width 164 height 40
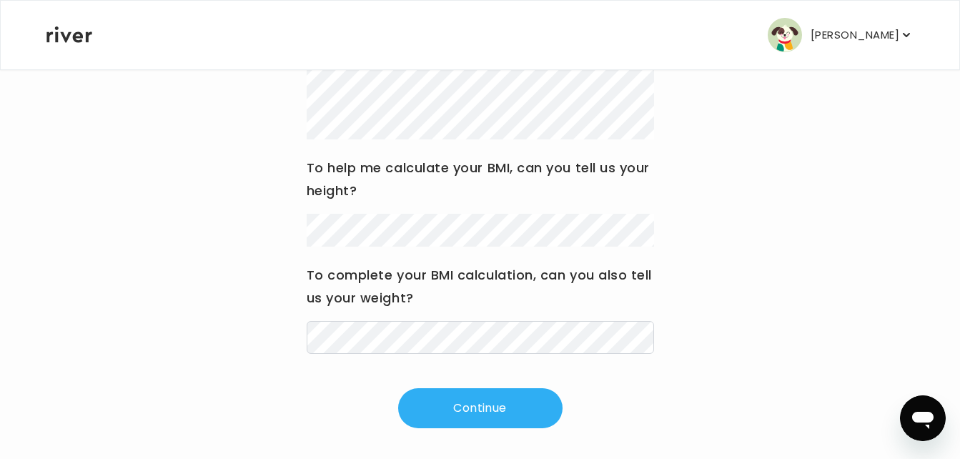
scroll to position [256, 0]
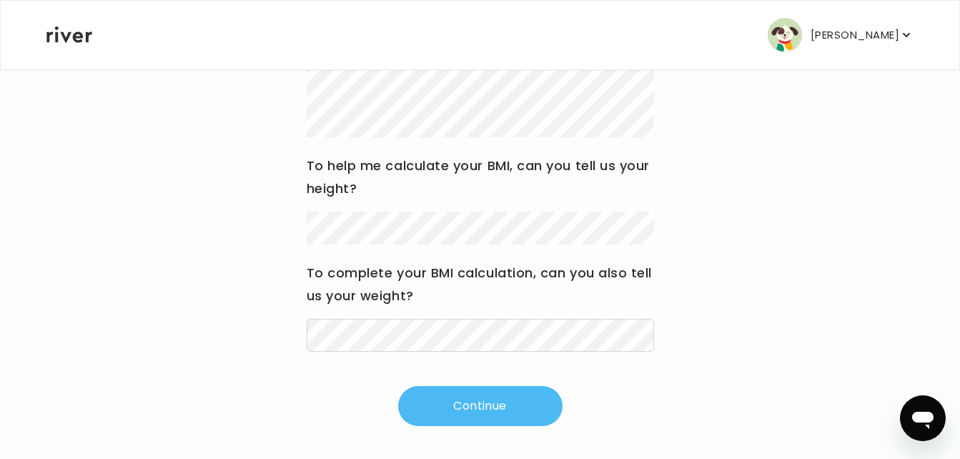
click at [500, 411] on button "Continue" at bounding box center [480, 406] width 164 height 40
click at [492, 409] on button "Continue" at bounding box center [480, 406] width 164 height 40
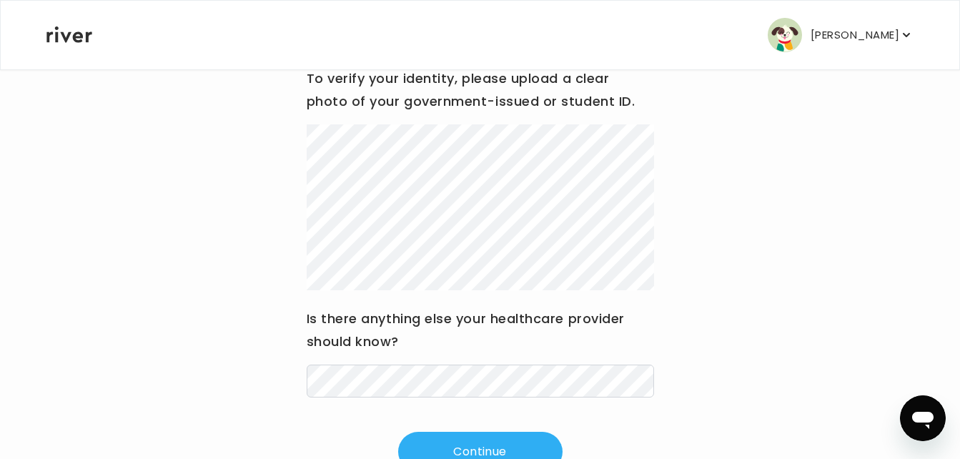
scroll to position [210, 0]
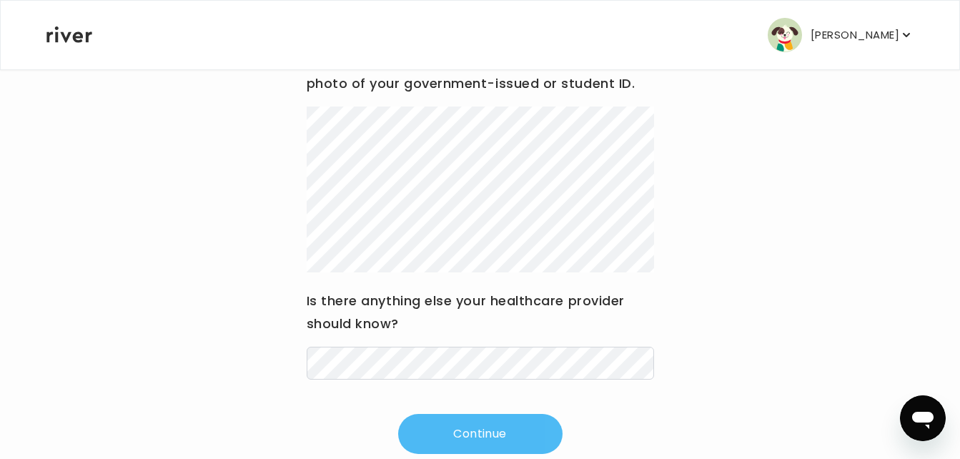
click at [500, 440] on button "Continue" at bounding box center [480, 434] width 164 height 40
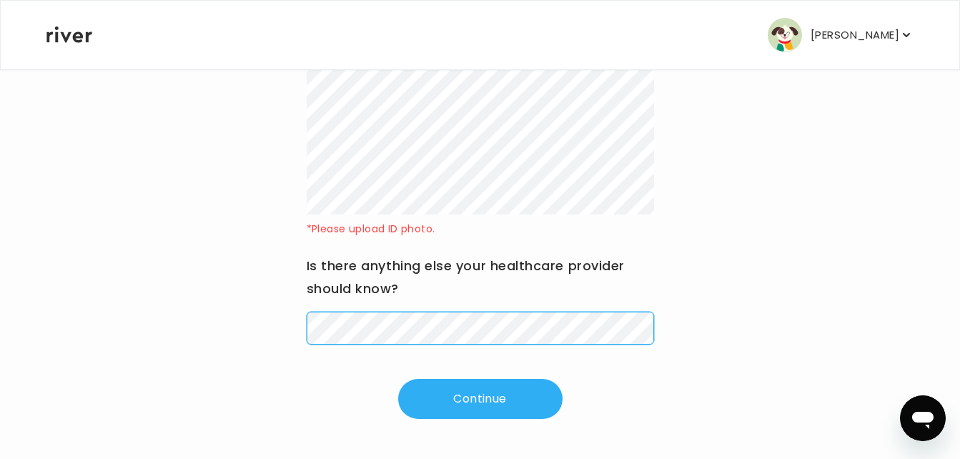
scroll to position [245, 0]
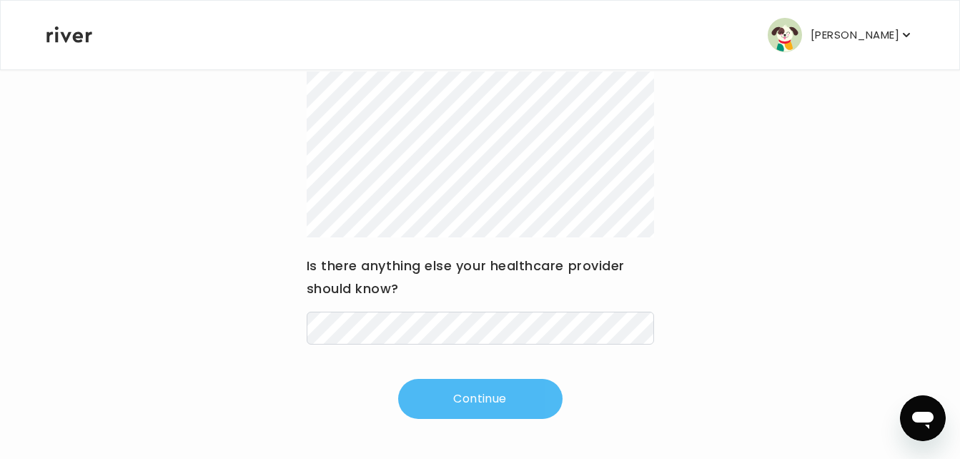
click at [462, 401] on button "Continue" at bounding box center [480, 399] width 164 height 40
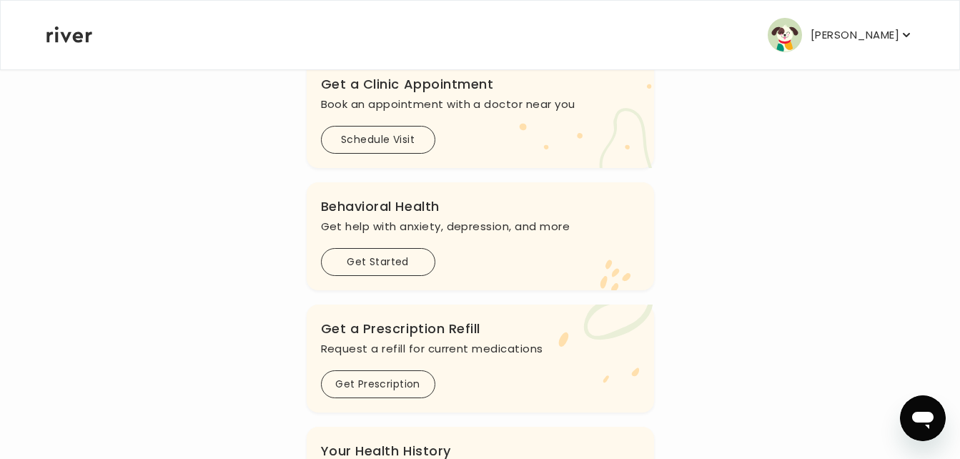
scroll to position [304, 0]
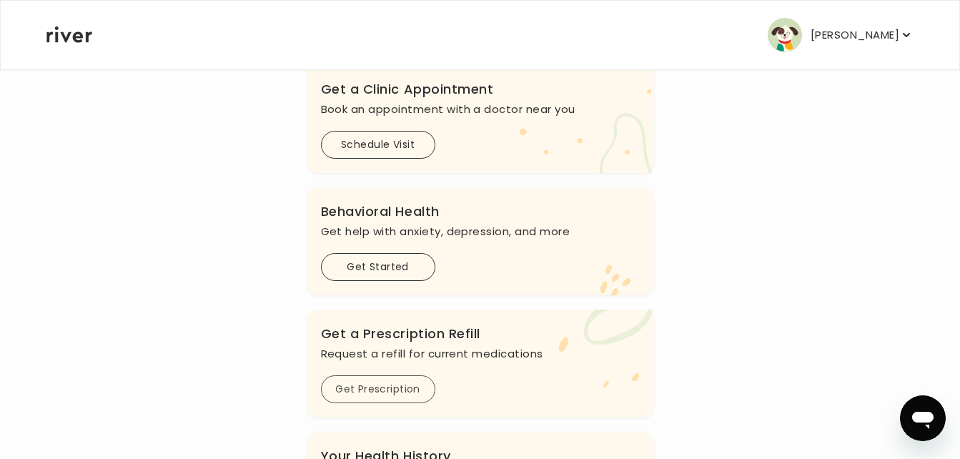
click at [402, 389] on button "Get Prescription" at bounding box center [378, 389] width 114 height 28
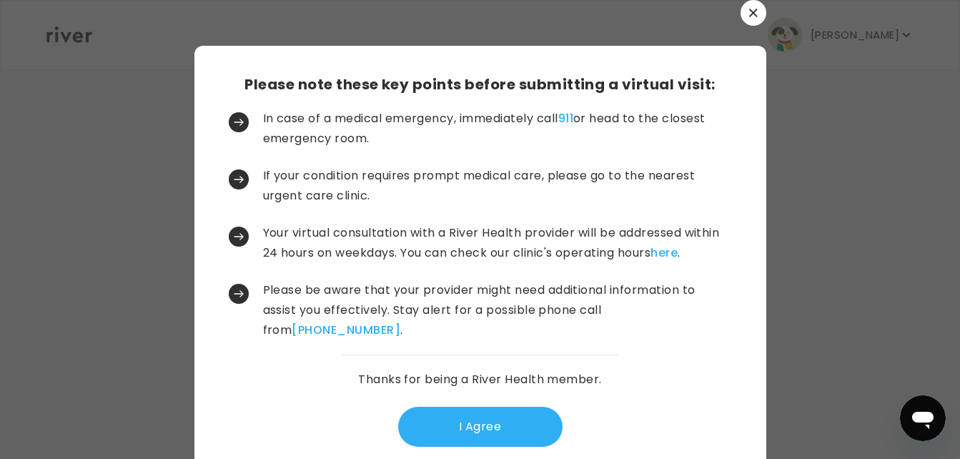
scroll to position [0, 0]
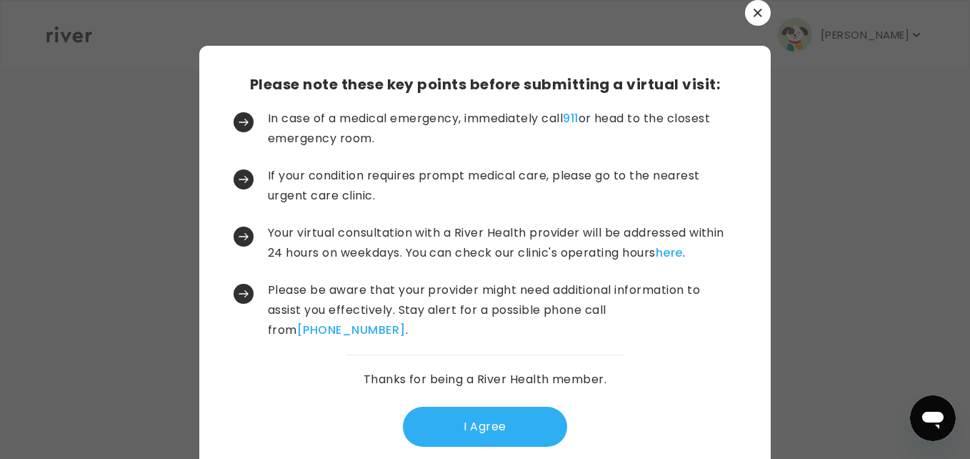
click at [754, 15] on icon "button" at bounding box center [758, 13] width 8 height 8
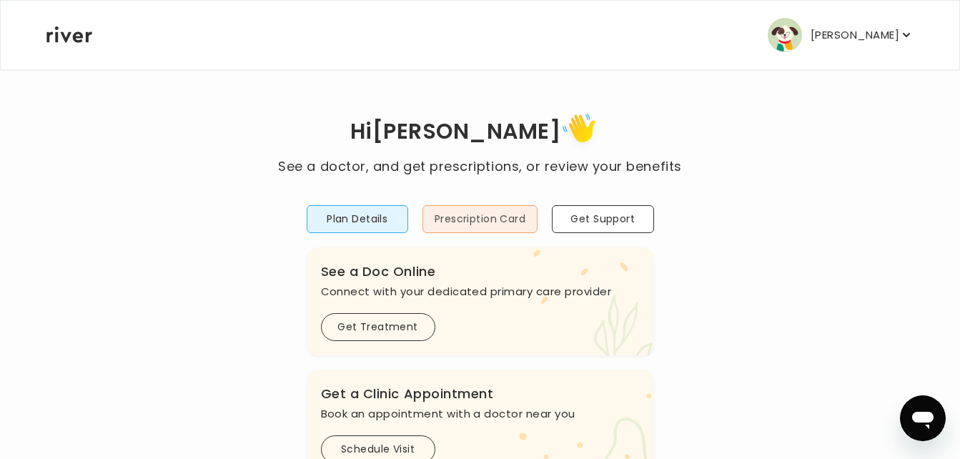
click at [496, 216] on button "Prescription Card" at bounding box center [479, 219] width 115 height 28
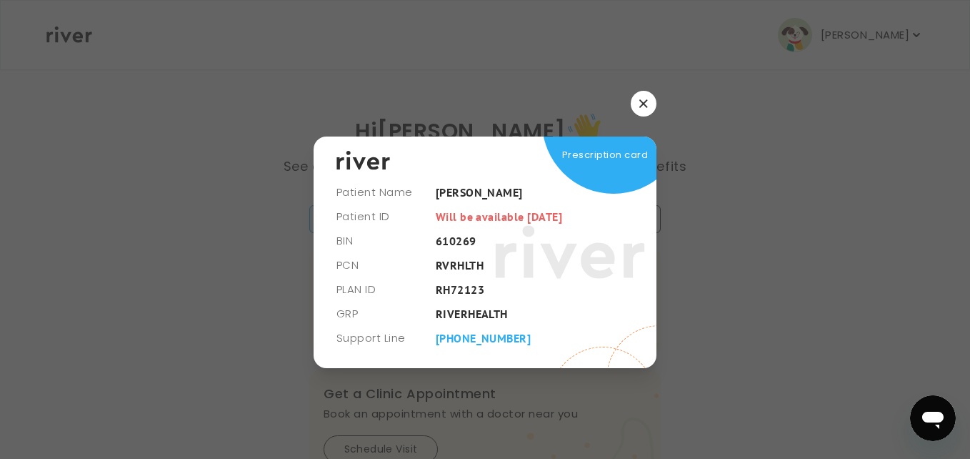
click at [784, 296] on div at bounding box center [485, 229] width 970 height 459
click at [647, 111] on button "button" at bounding box center [644, 104] width 26 height 26
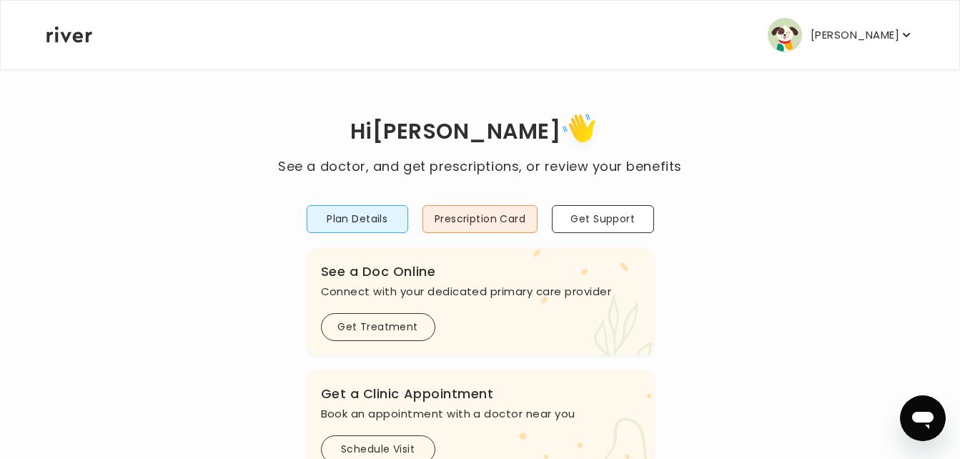
click at [893, 40] on p "[PERSON_NAME]" at bounding box center [854, 35] width 89 height 20
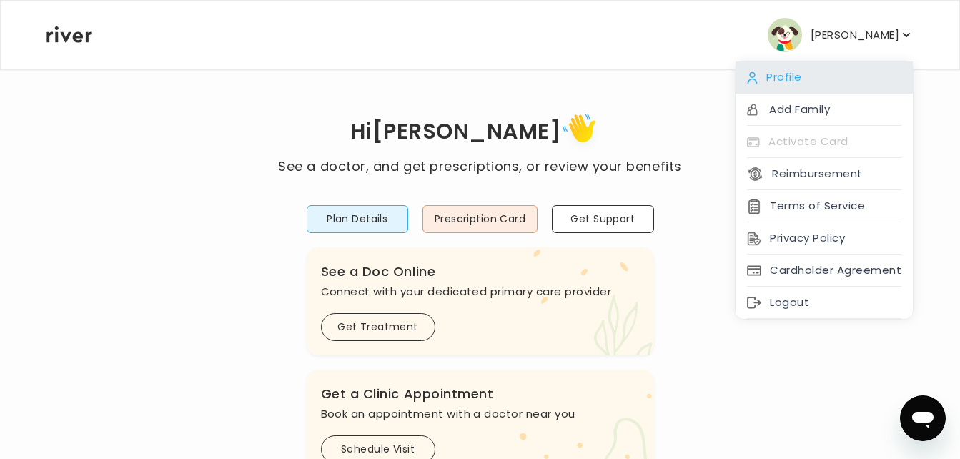
click at [847, 67] on div "Profile" at bounding box center [823, 77] width 177 height 32
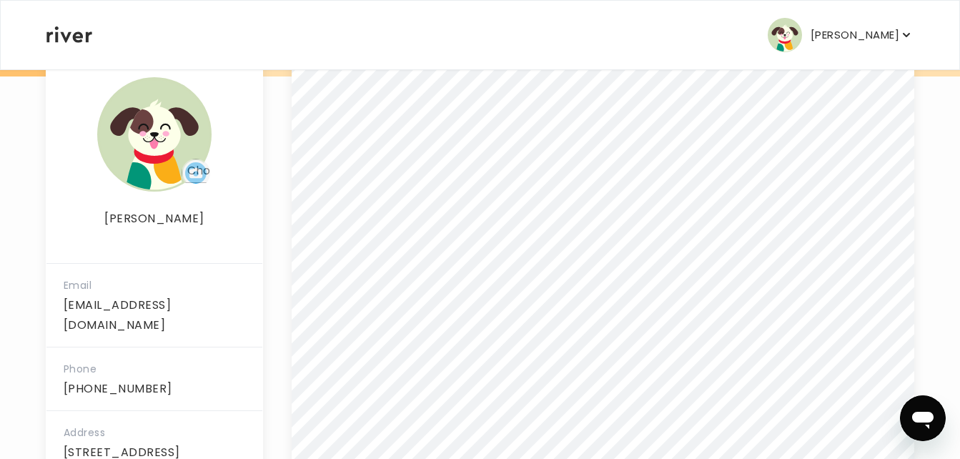
scroll to position [360, 0]
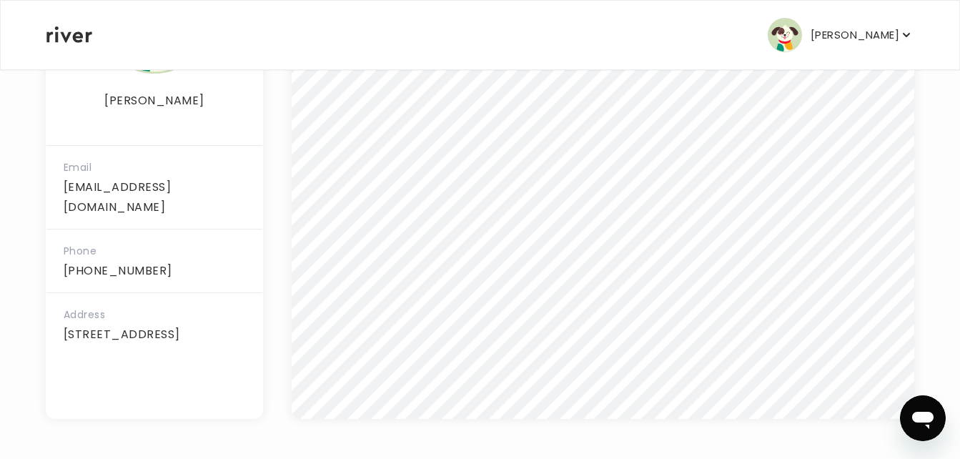
click at [943, 403] on main "[PERSON_NAME] Email [EMAIL_ADDRESS][DOMAIN_NAME] Phone [PHONE_NUMBER] Address […" at bounding box center [480, 49] width 960 height 819
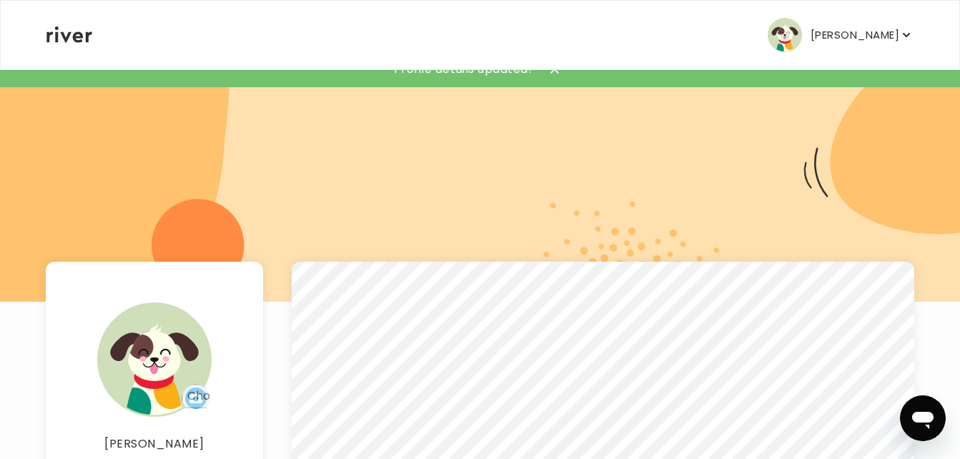
scroll to position [0, 0]
